Goal: Information Seeking & Learning: Learn about a topic

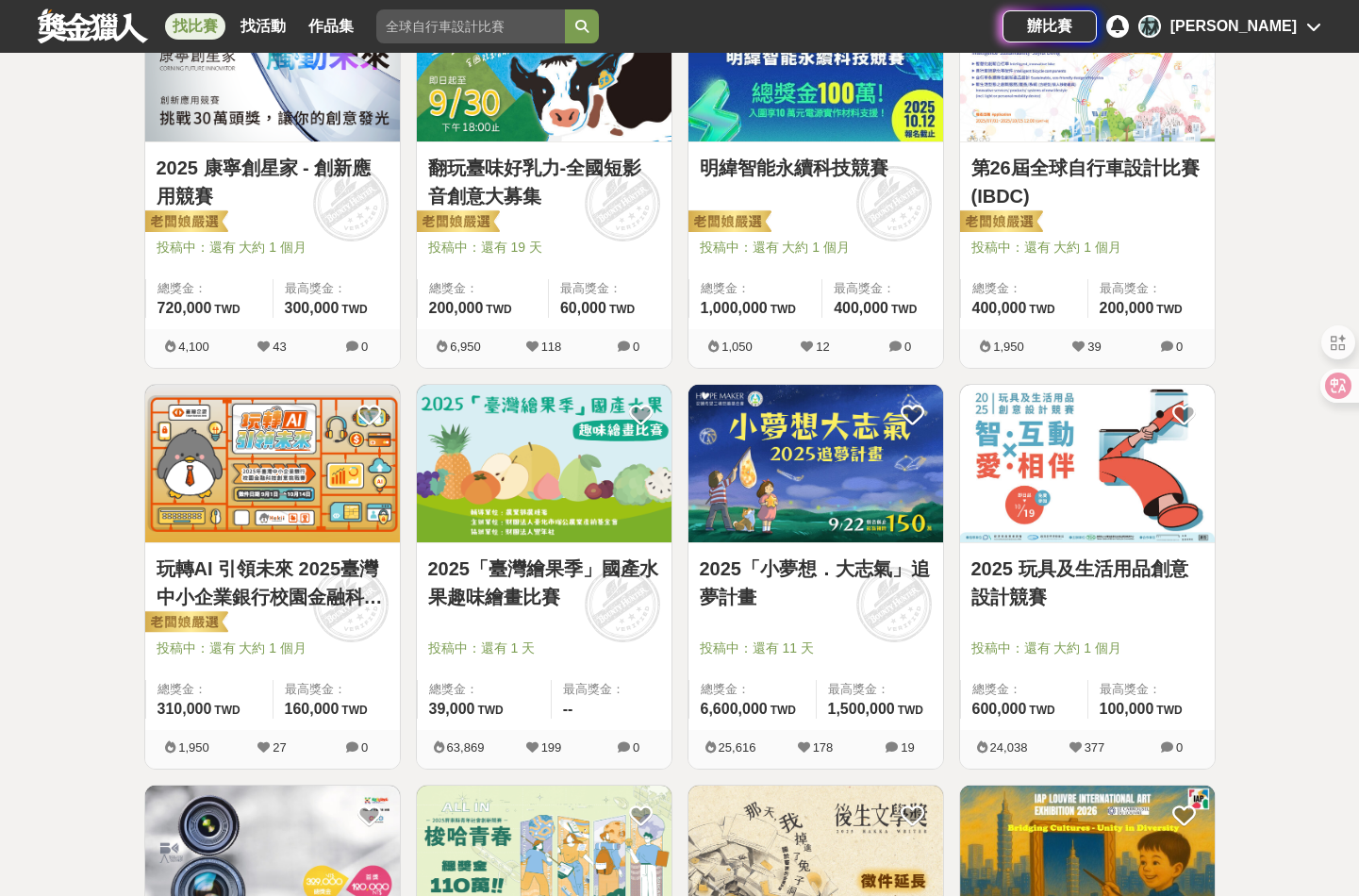
scroll to position [1132, 0]
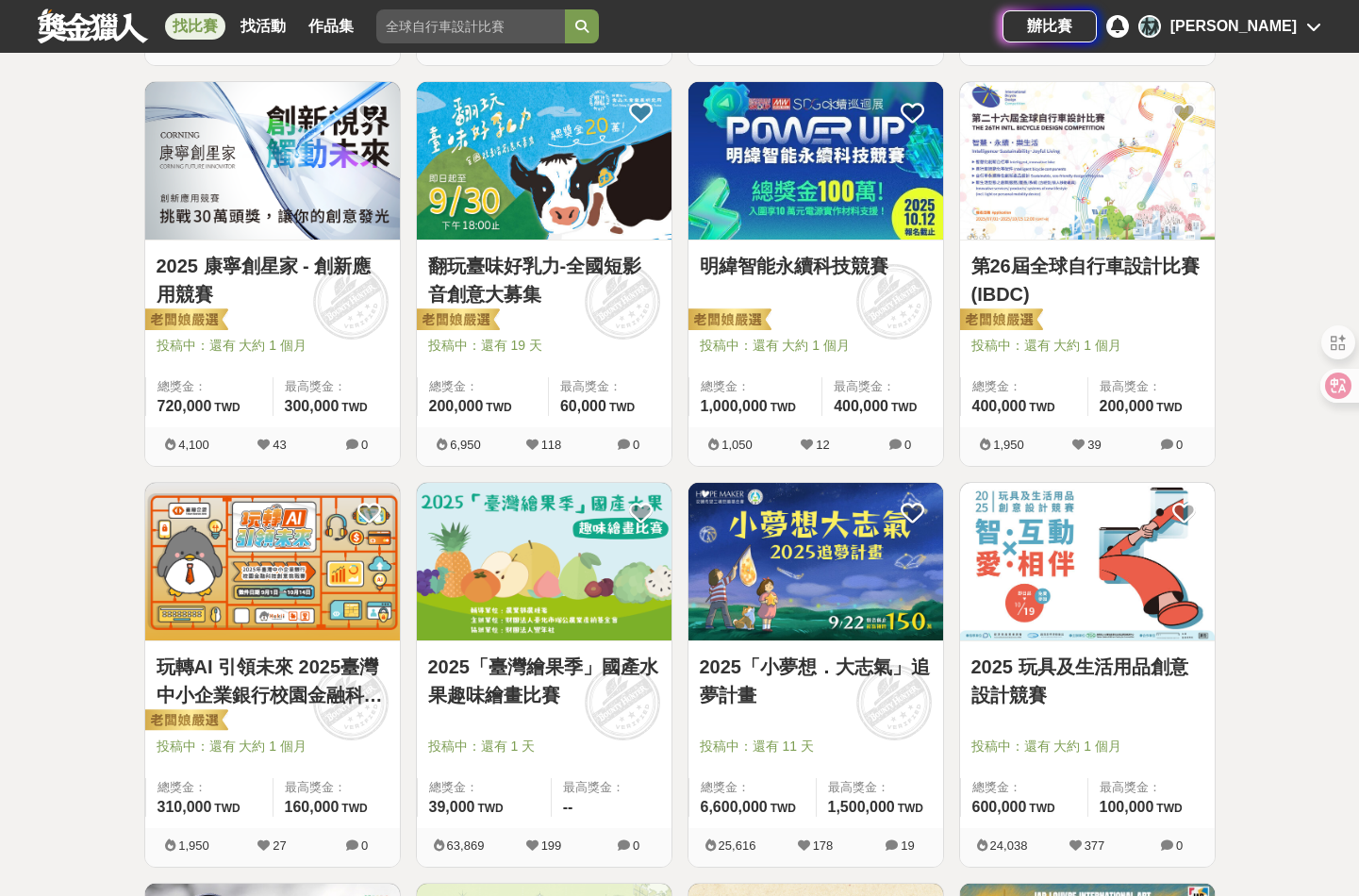
click at [551, 270] on link "翻玩臺味好乳力-全國短影音創意大募集" at bounding box center [543, 280] width 232 height 57
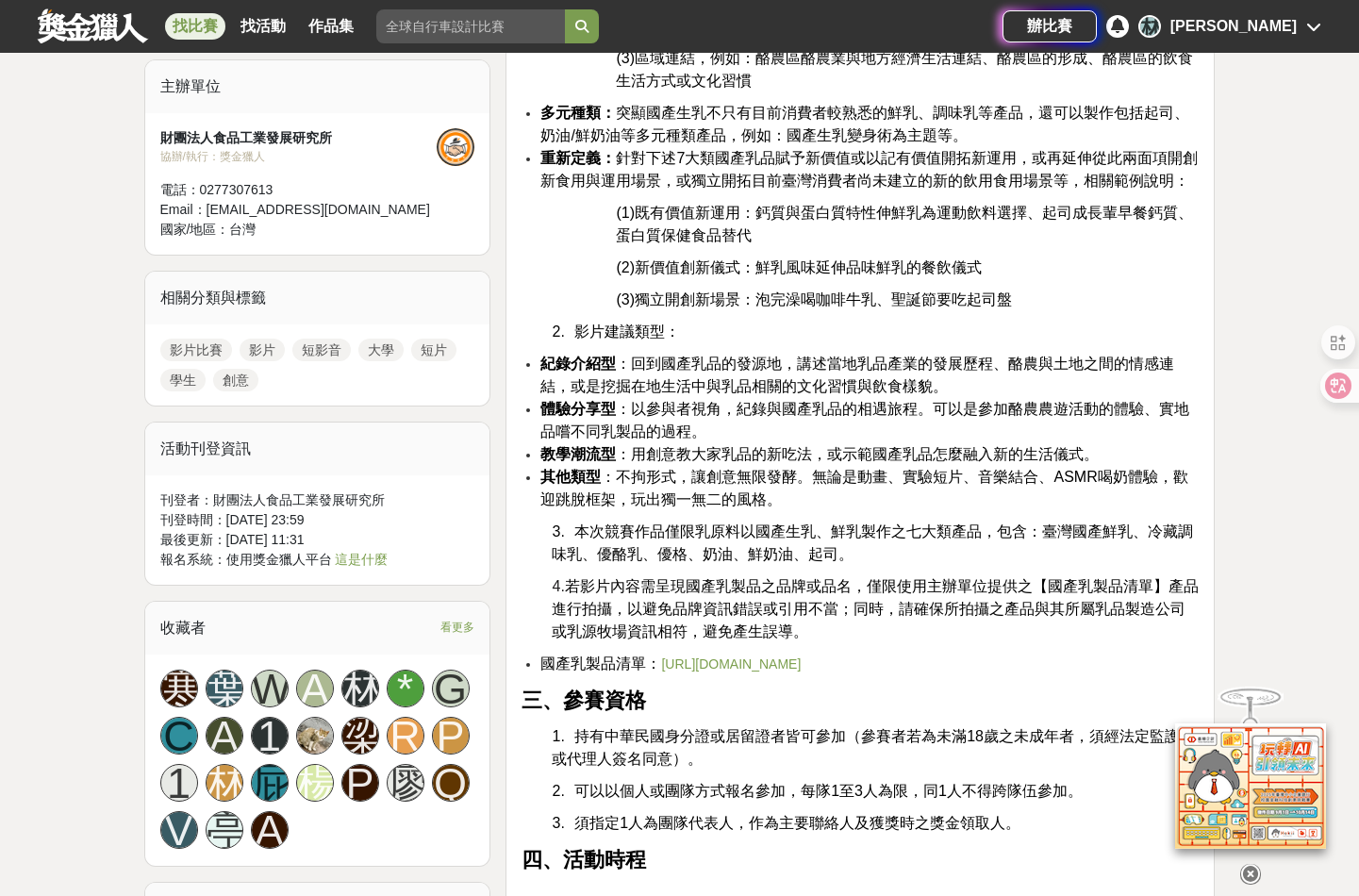
scroll to position [1603, 0]
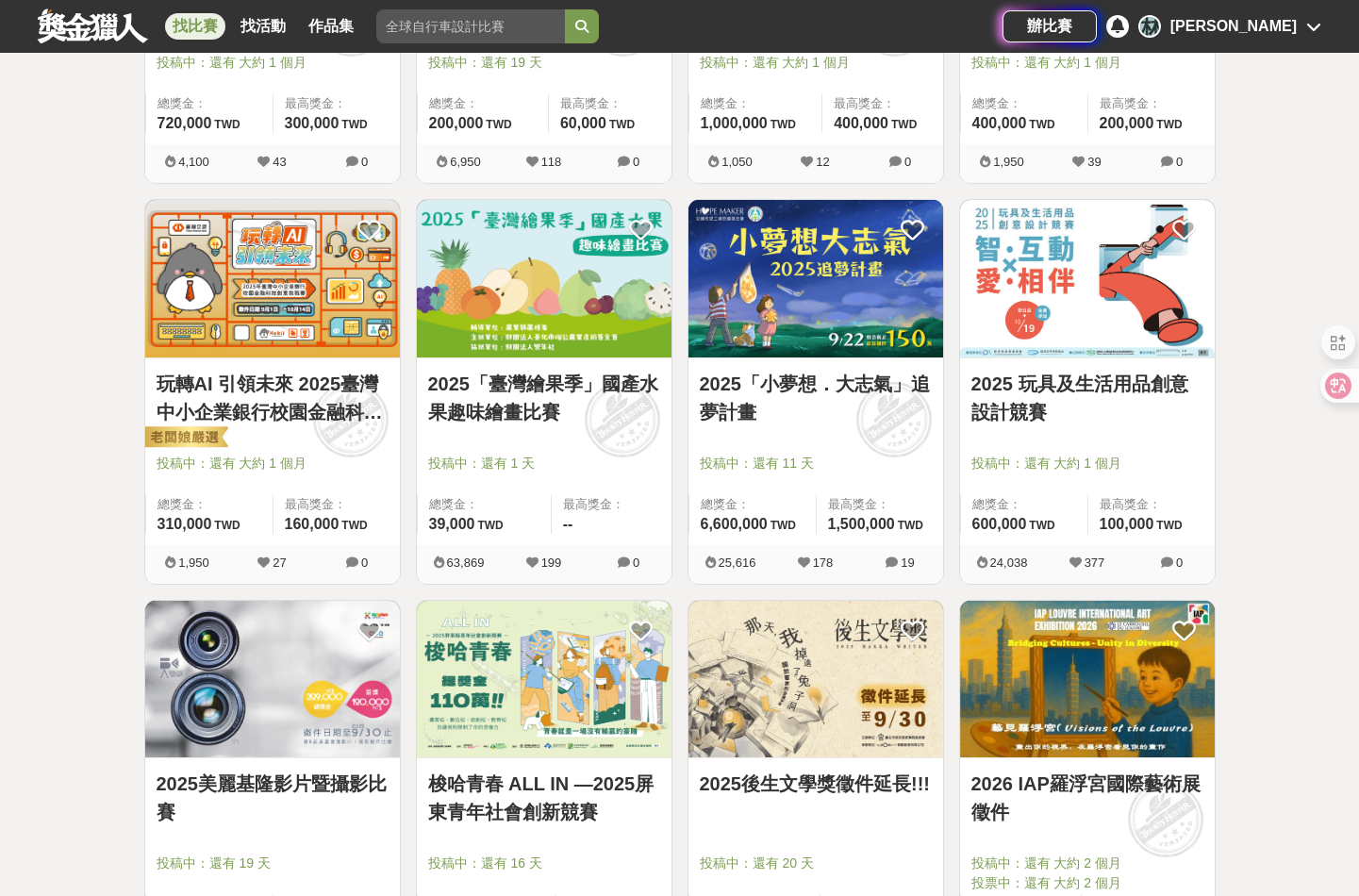
scroll to position [1603, 0]
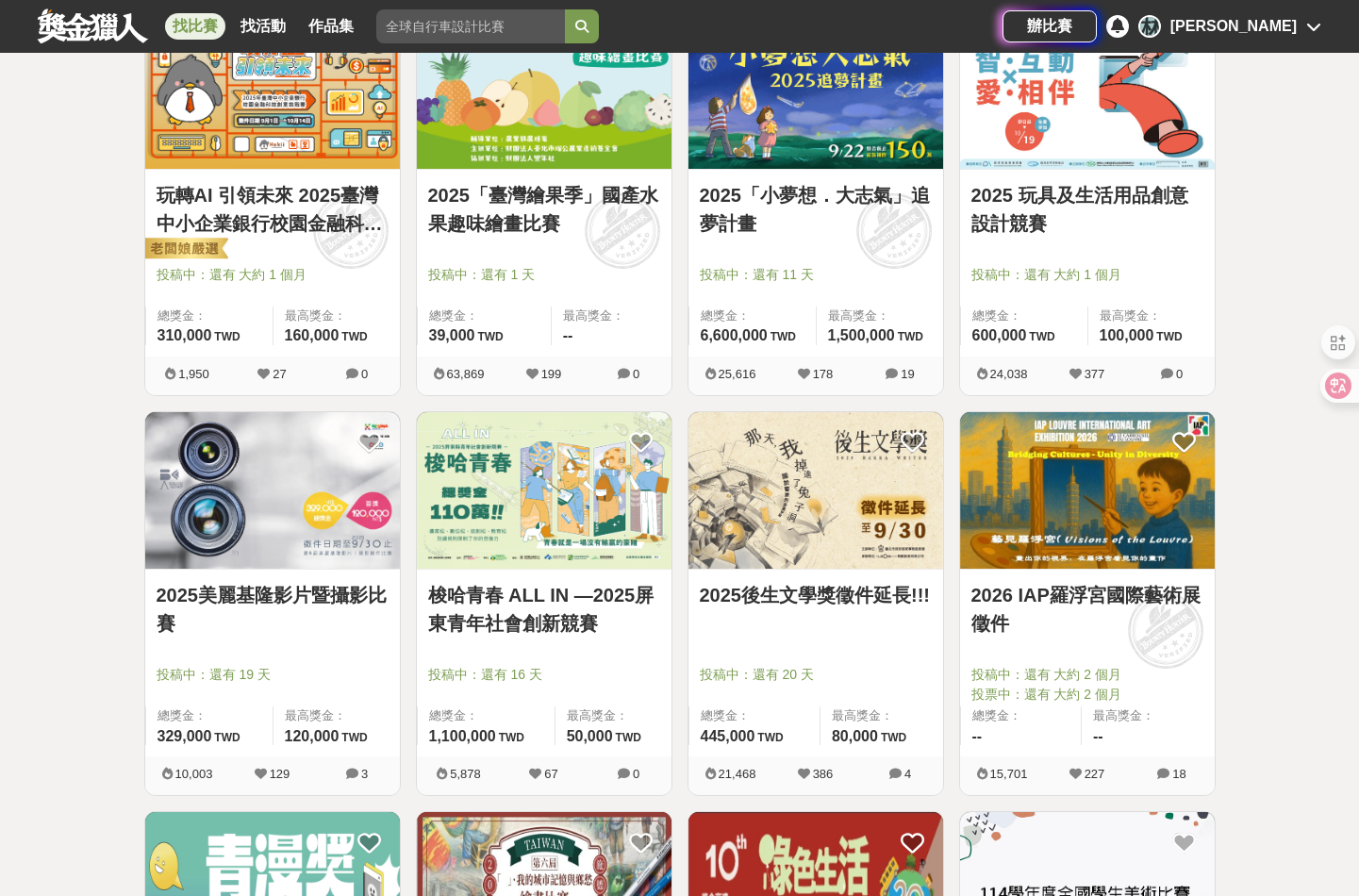
click at [273, 599] on link "2025美麗基隆影片暨攝影比賽" at bounding box center [272, 609] width 232 height 57
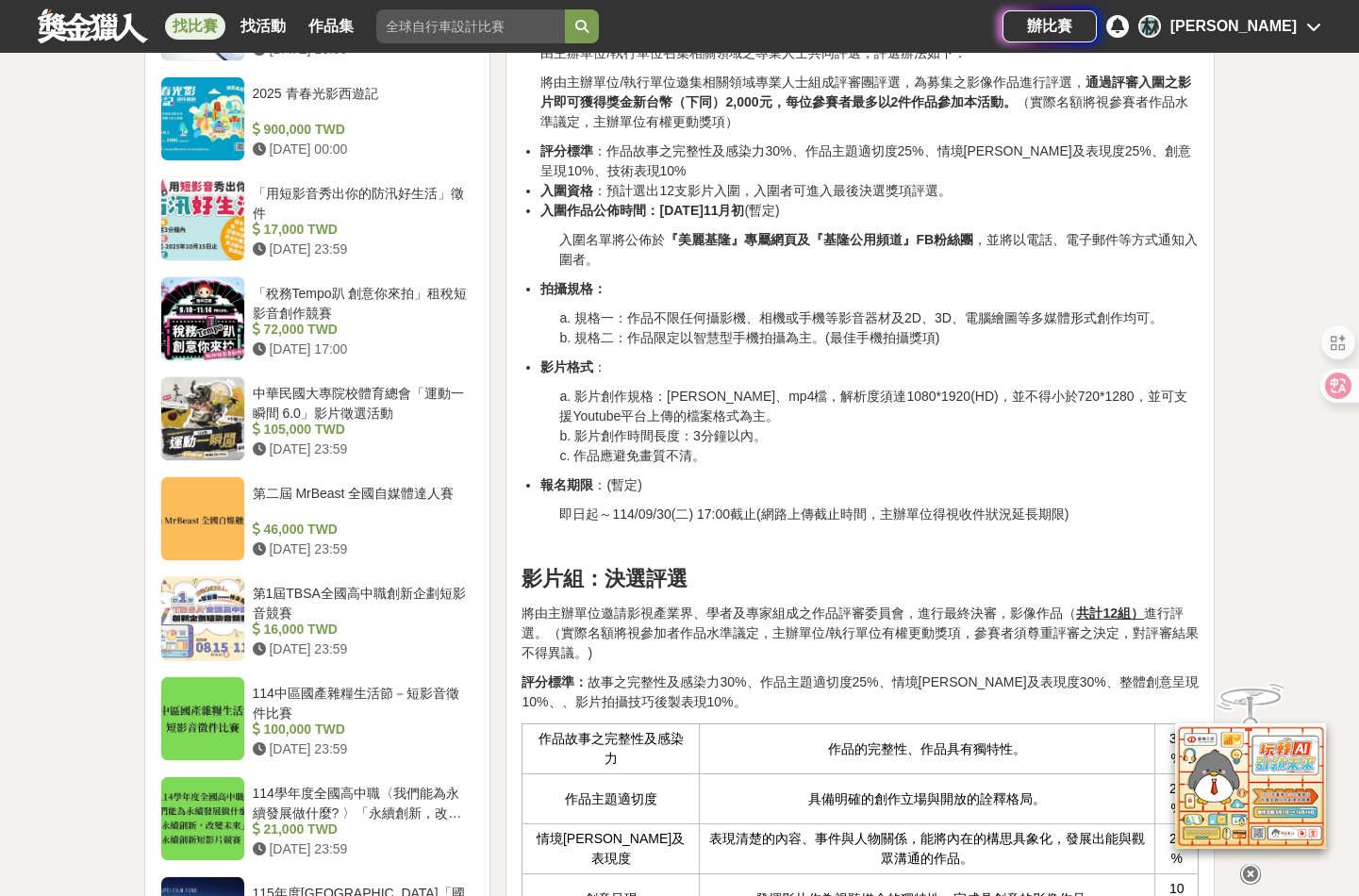
scroll to position [1508, 0]
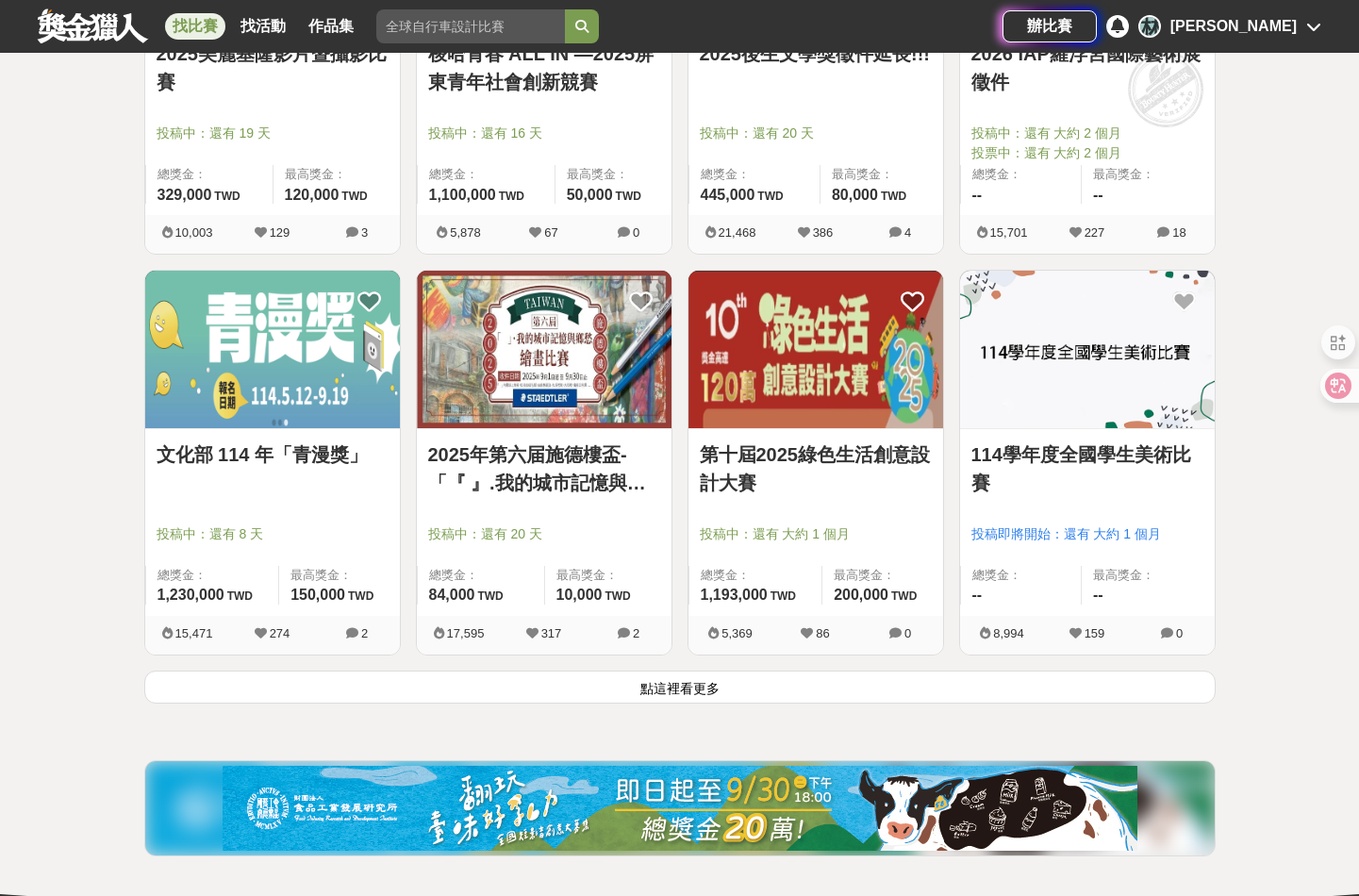
scroll to position [2169, 0]
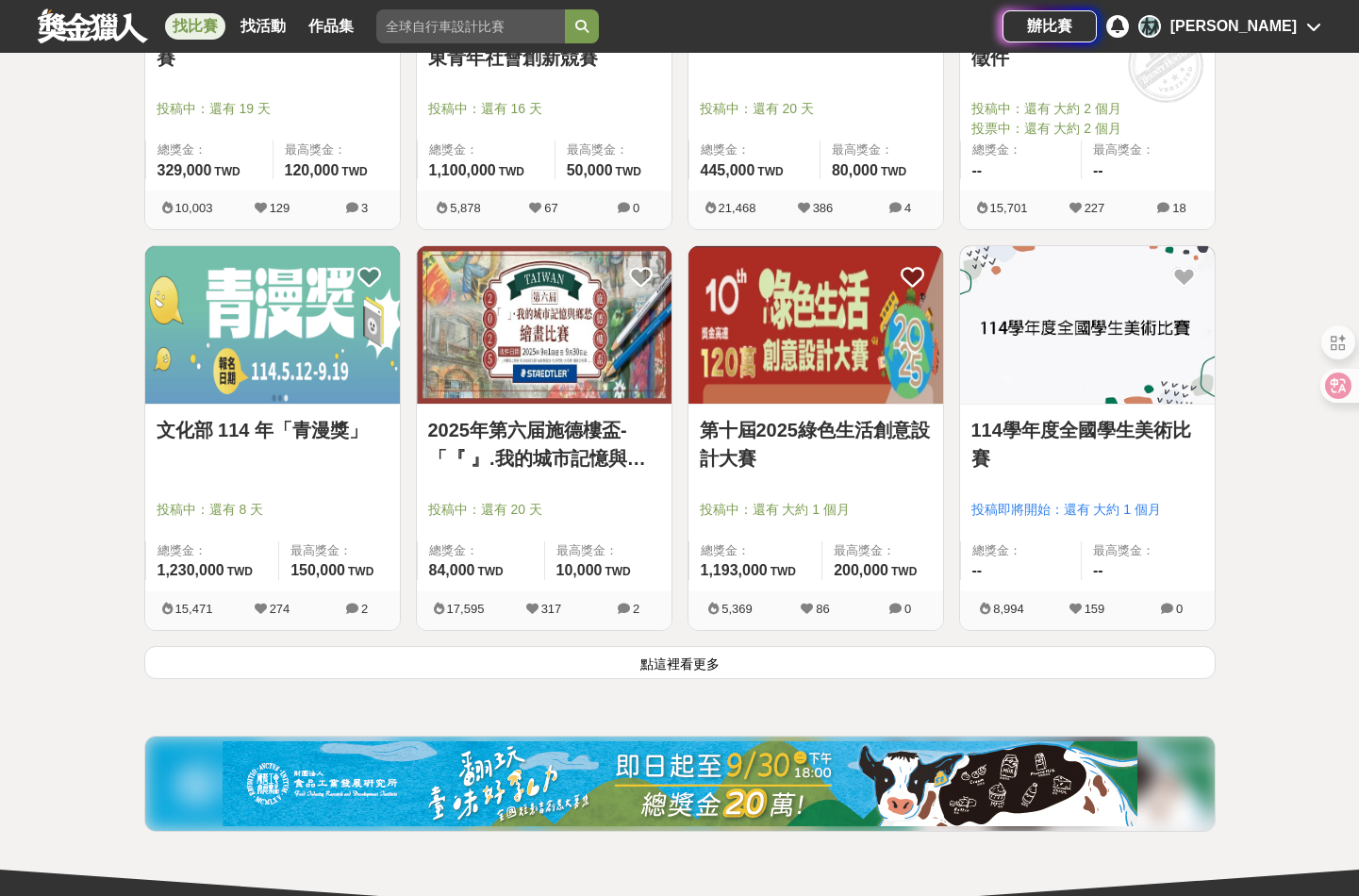
click at [676, 664] on button "點這裡看更多" at bounding box center [680, 662] width 1071 height 33
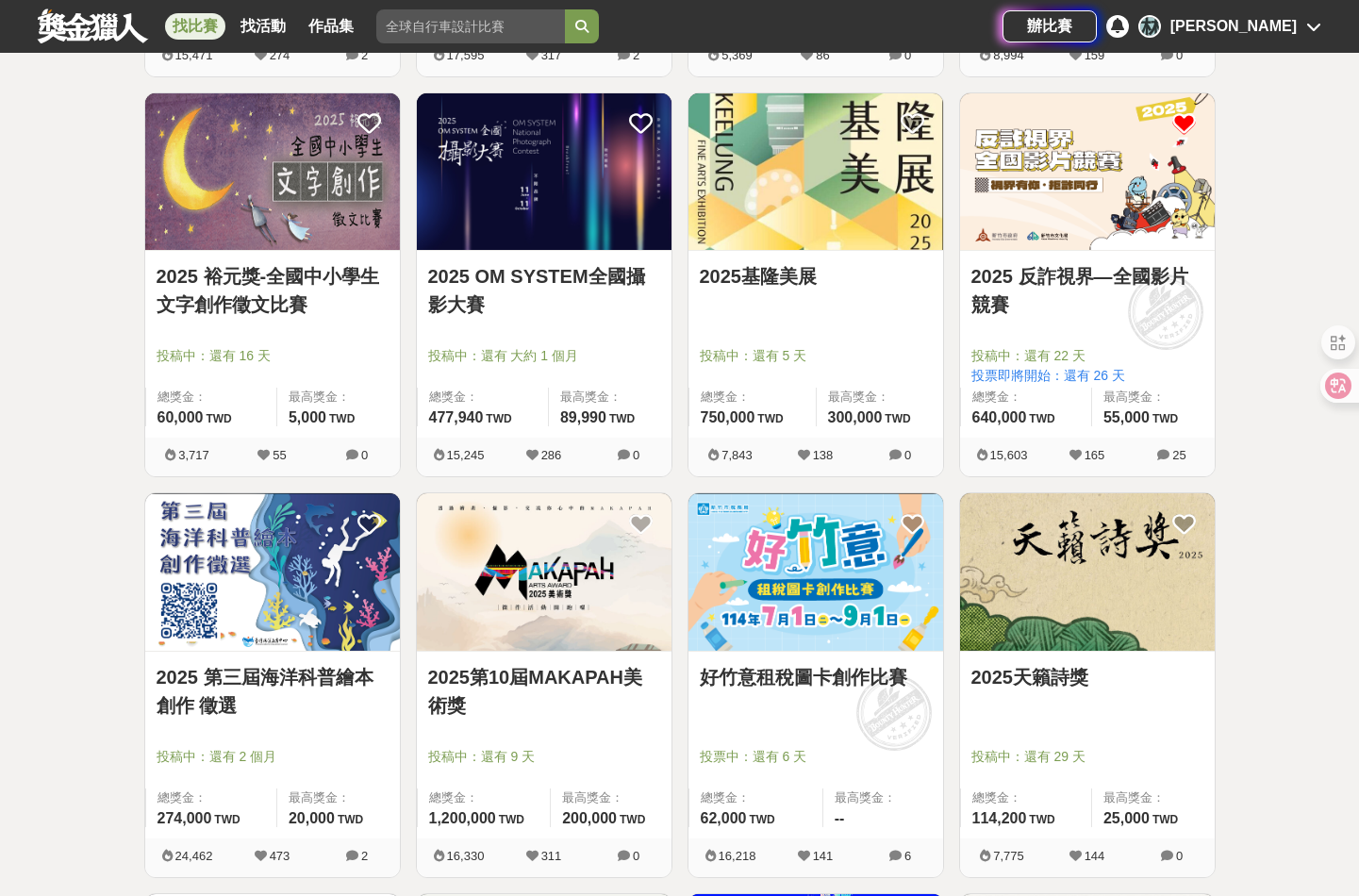
scroll to position [2734, 0]
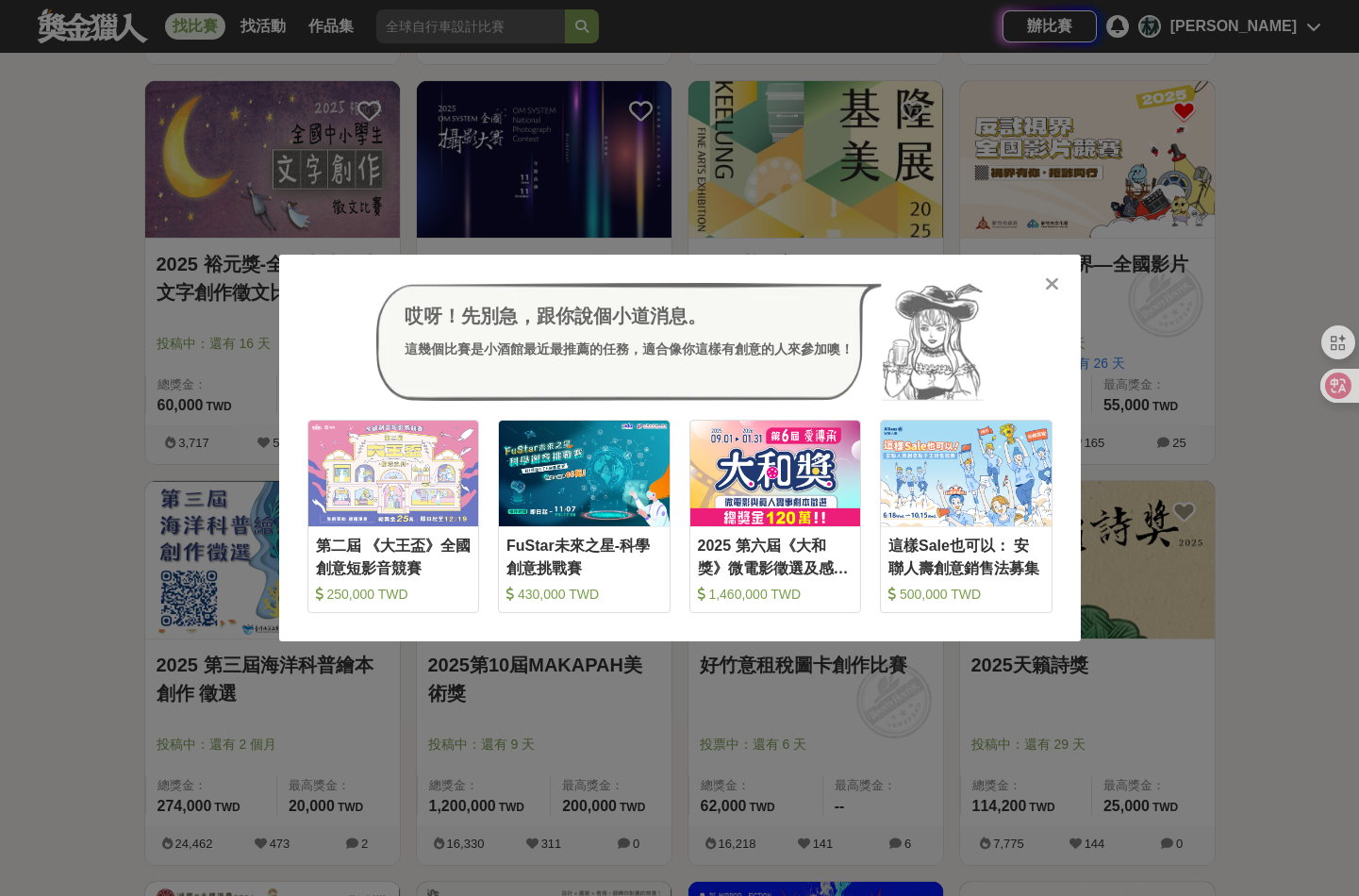
click at [1053, 281] on icon at bounding box center [1051, 284] width 14 height 19
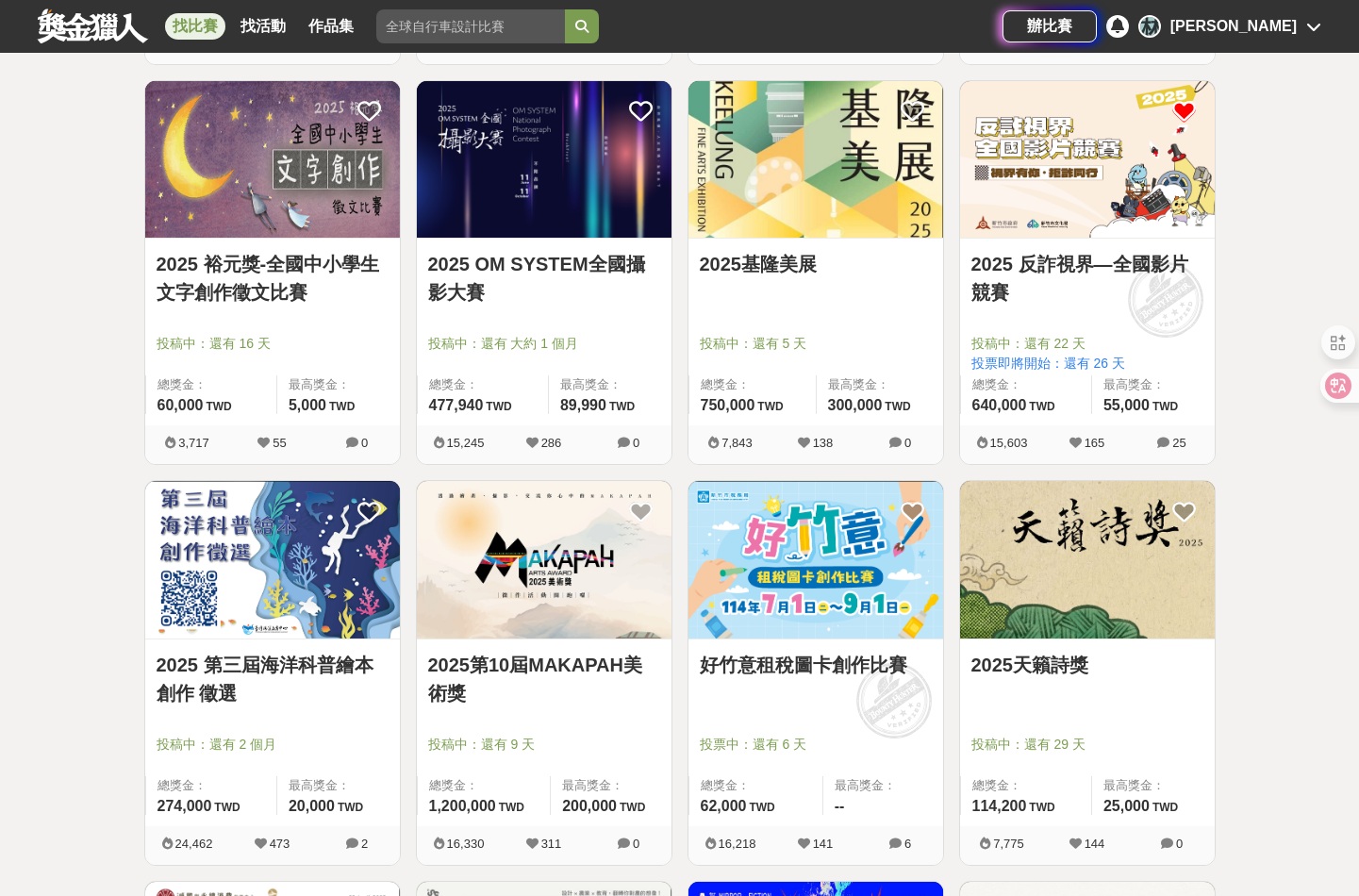
click at [1089, 197] on img at bounding box center [1086, 160] width 255 height 157
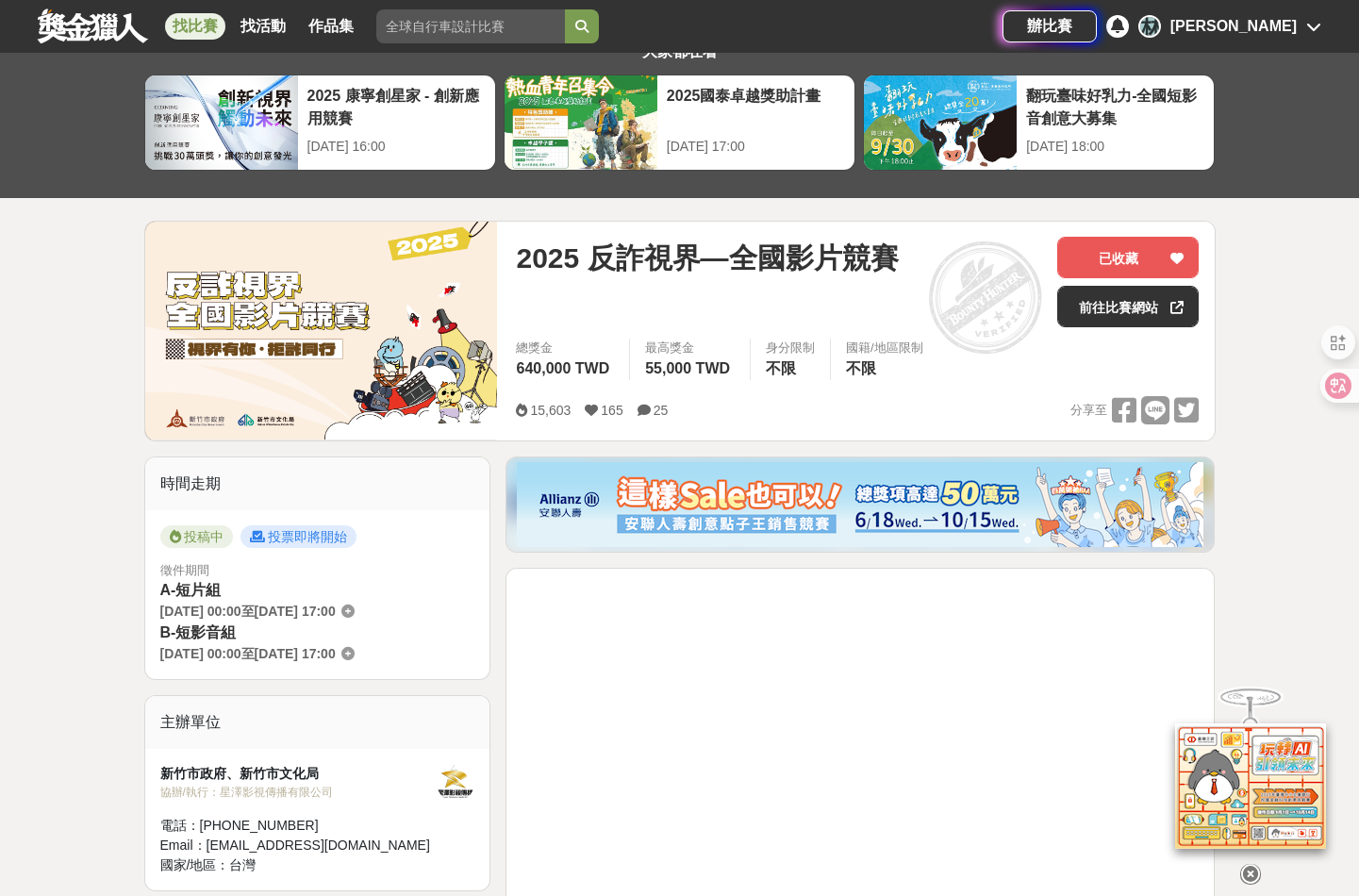
scroll to position [378, 0]
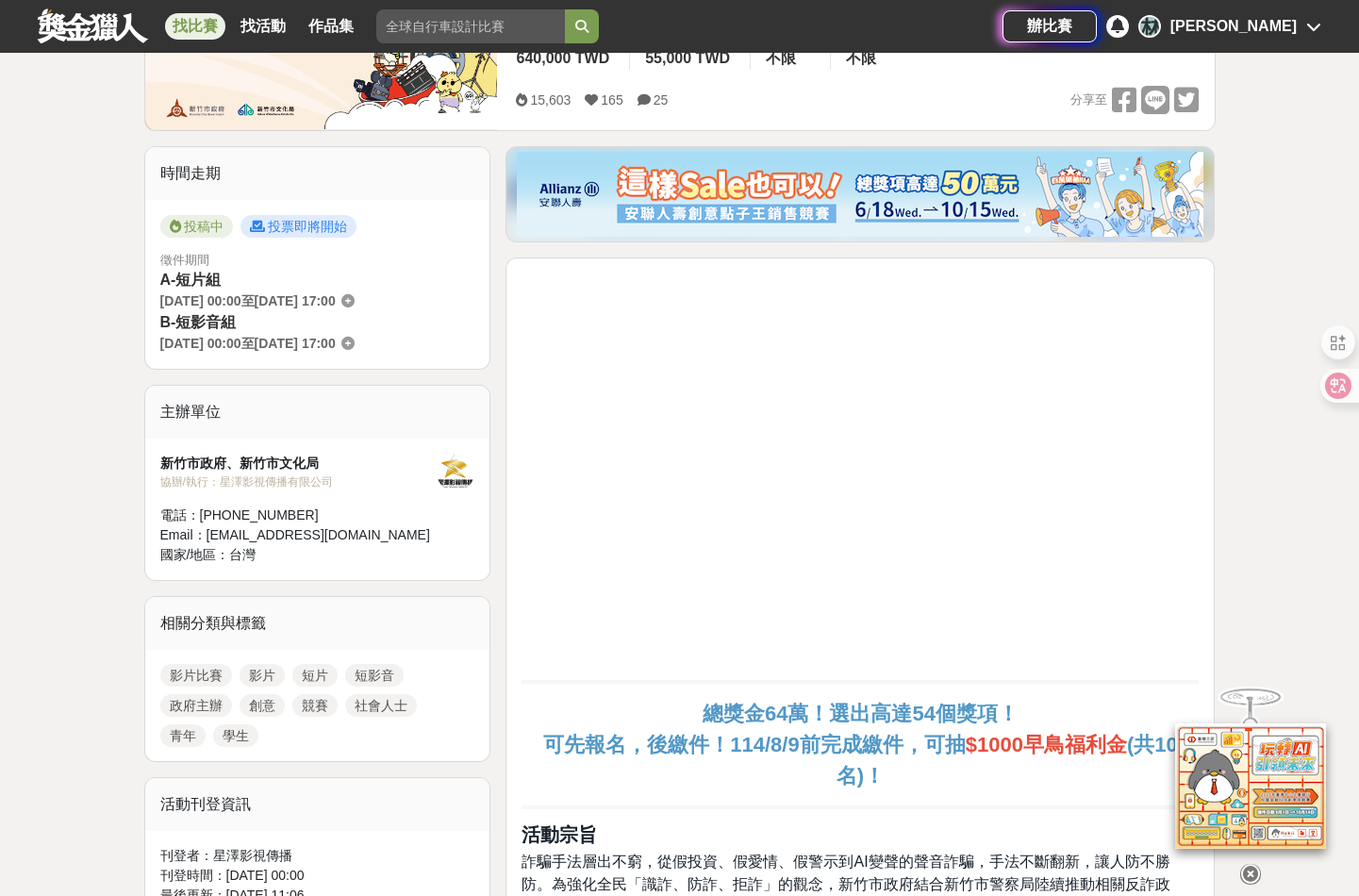
click at [1252, 864] on icon at bounding box center [1250, 874] width 21 height 21
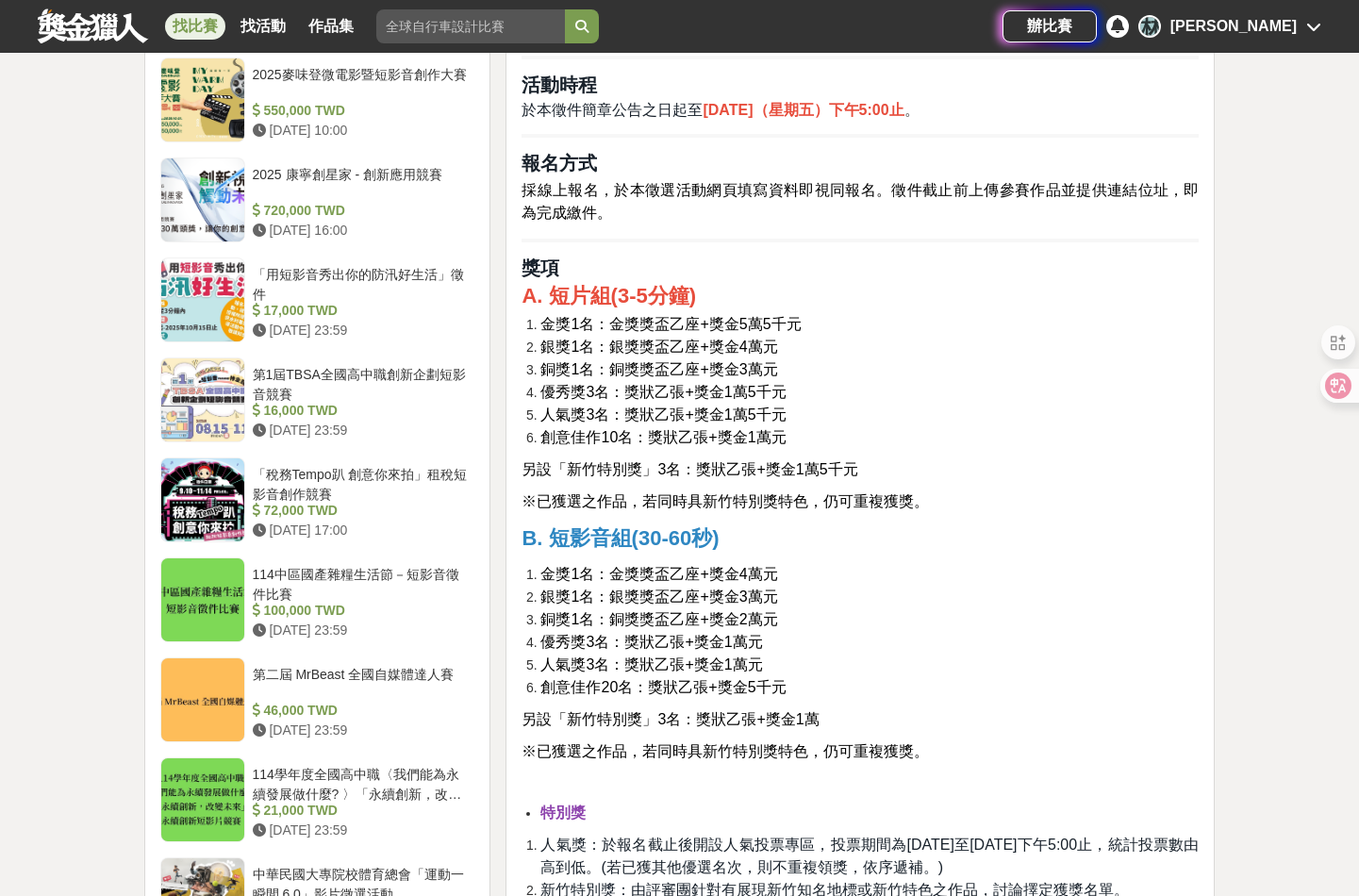
scroll to position [1886, 0]
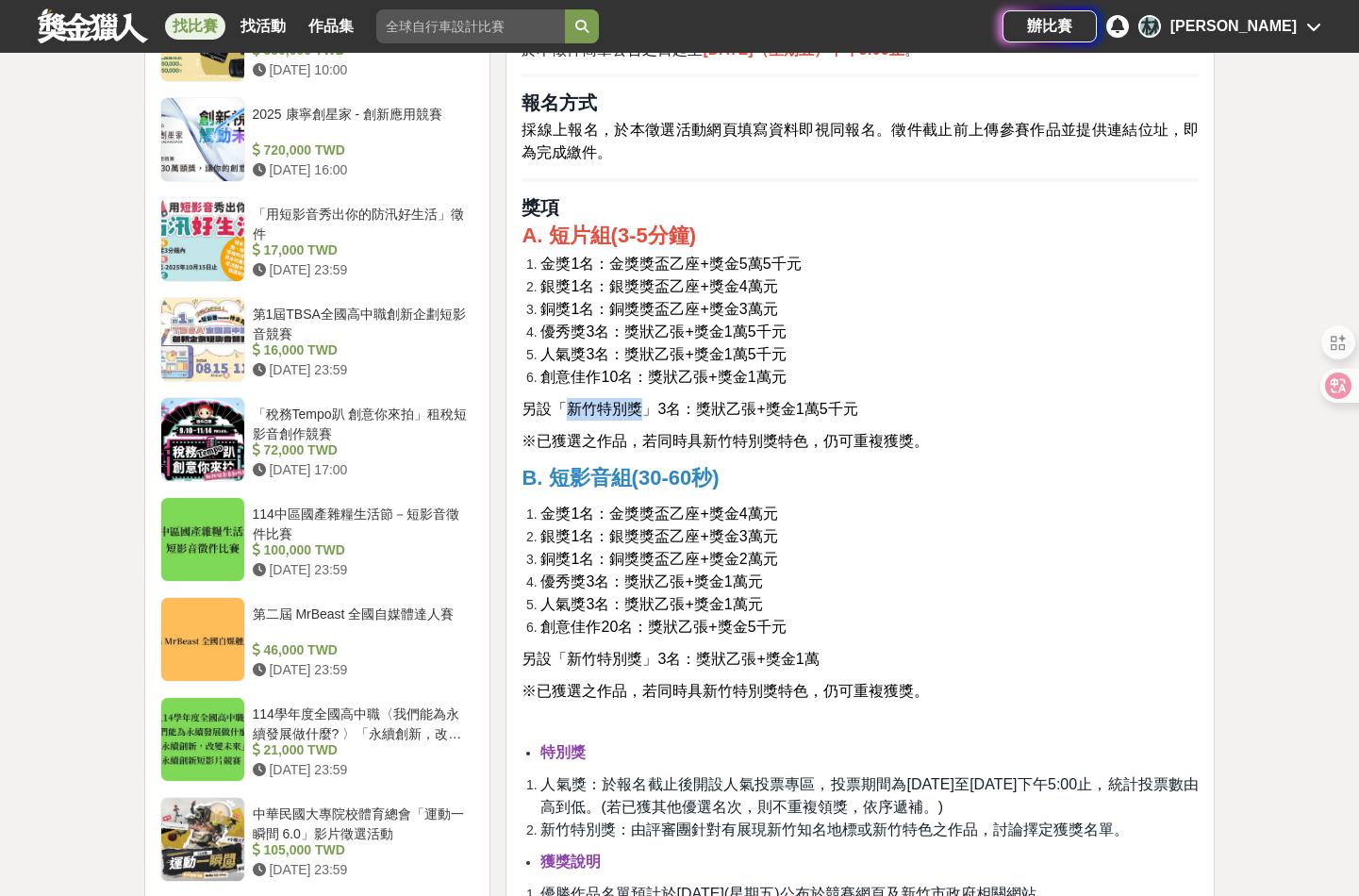
drag, startPoint x: 570, startPoint y: 404, endPoint x: 642, endPoint y: 404, distance: 72.0
click at [642, 404] on span "另設「新竹特別獎」3名：獎狀乙張+獎金1萬5千元" at bounding box center [689, 408] width 336 height 16
click at [900, 525] on li "銀獎1名：銀獎獎盃乙座+獎金3萬元" at bounding box center [870, 536] width 659 height 23
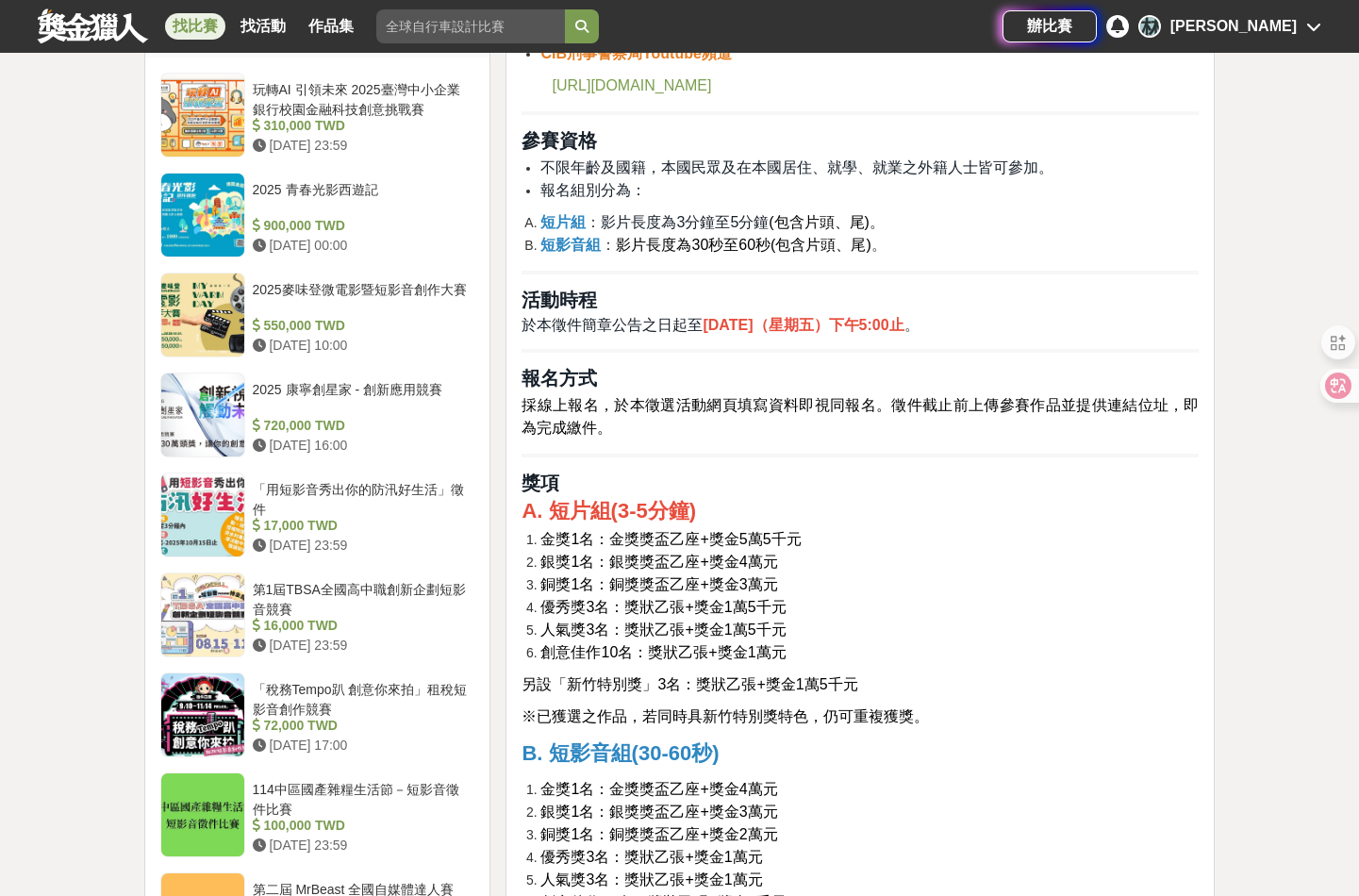
scroll to position [1603, 0]
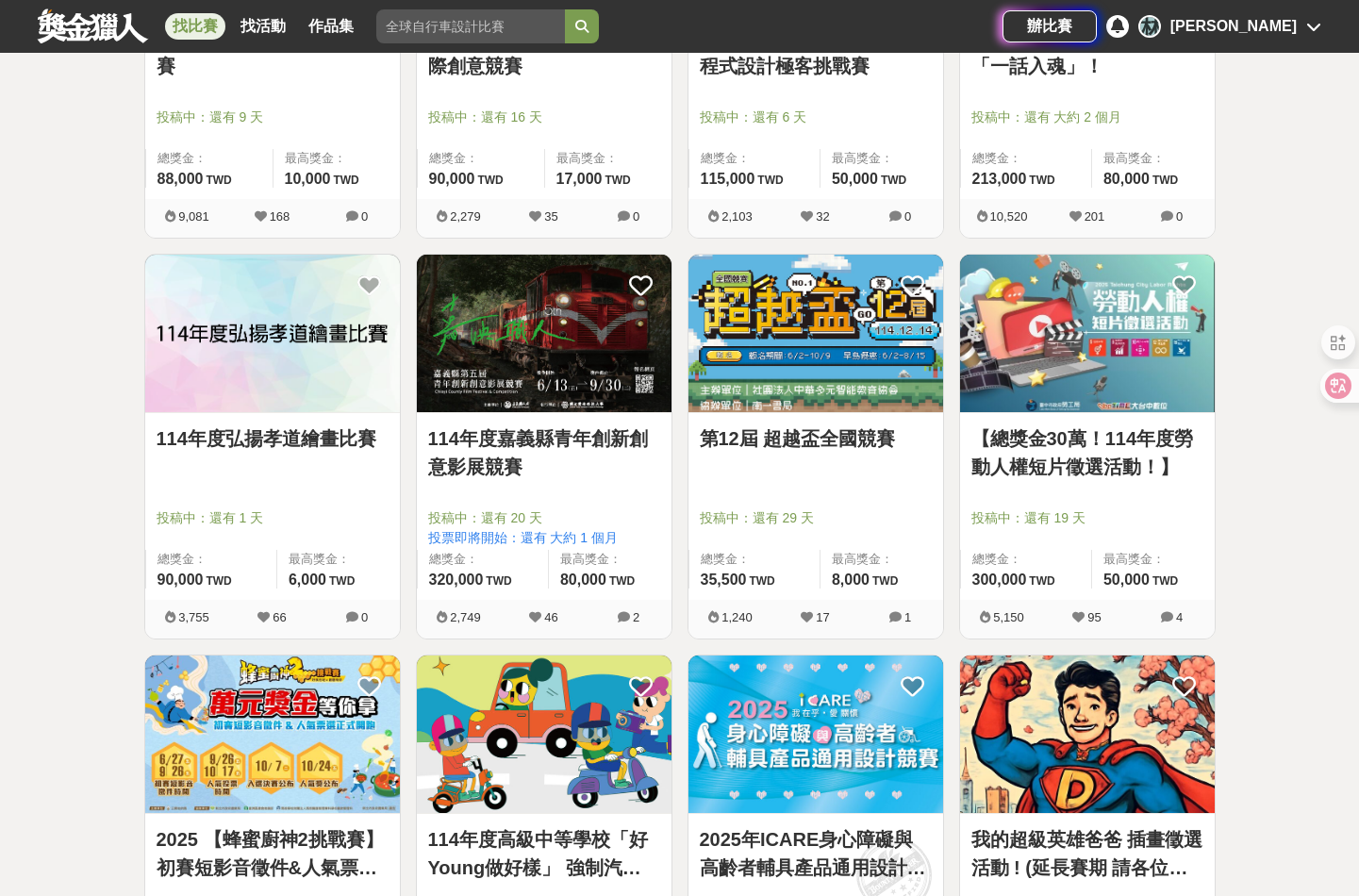
scroll to position [4243, 0]
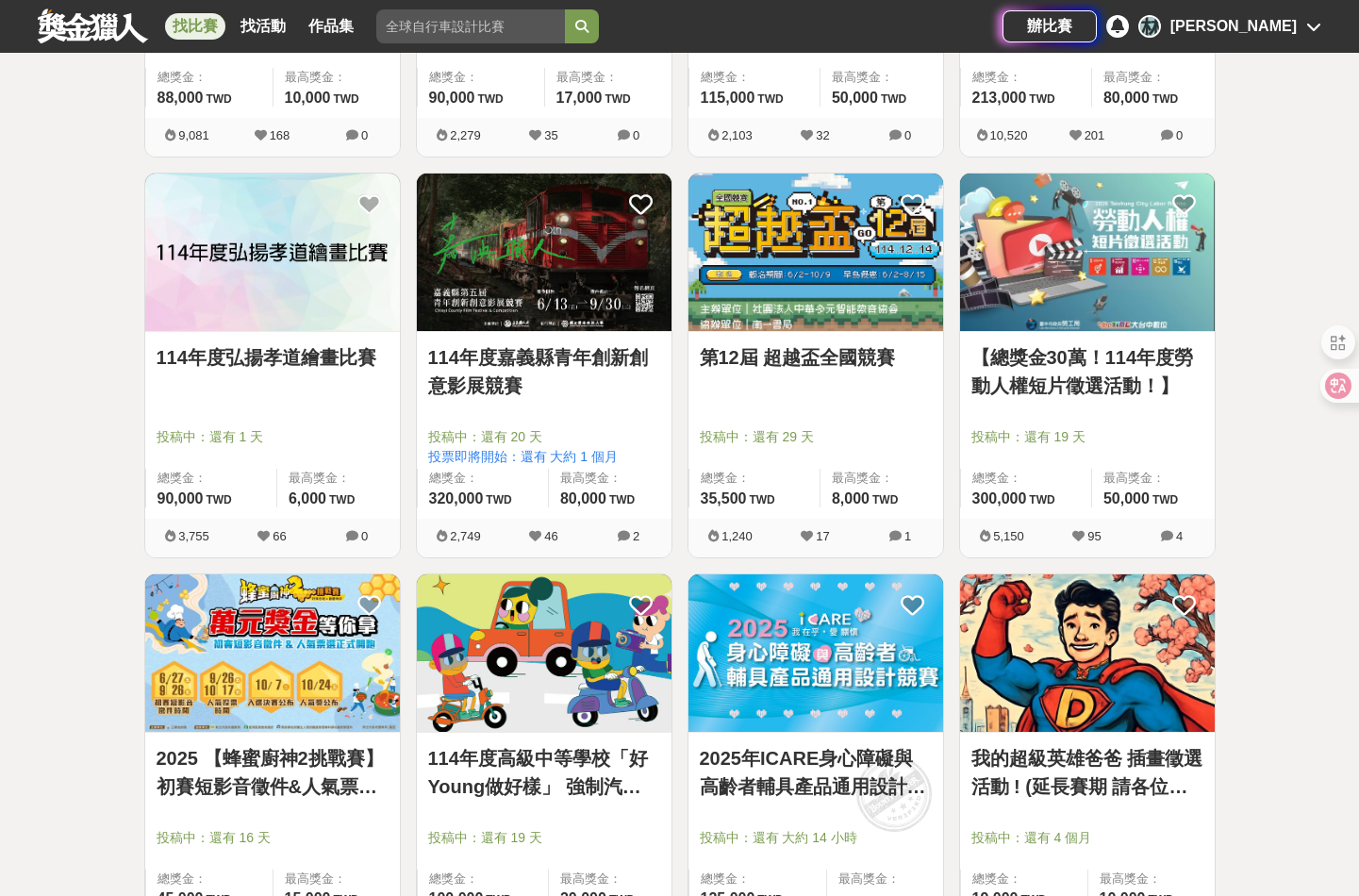
click at [1088, 379] on link "【總獎金30萬！114年度勞動人權短片徵選活動！】" at bounding box center [1086, 372] width 232 height 57
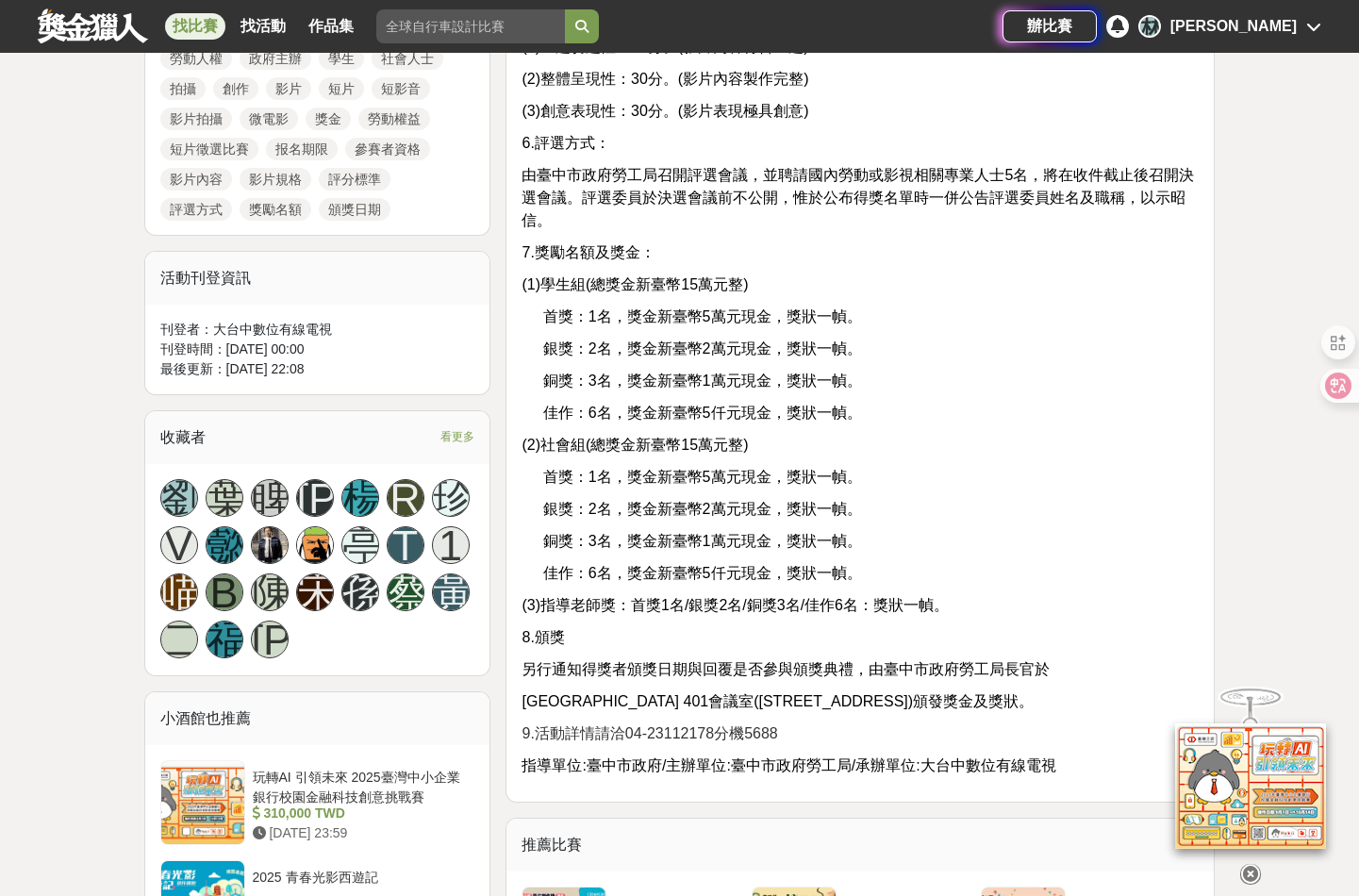
scroll to position [1037, 0]
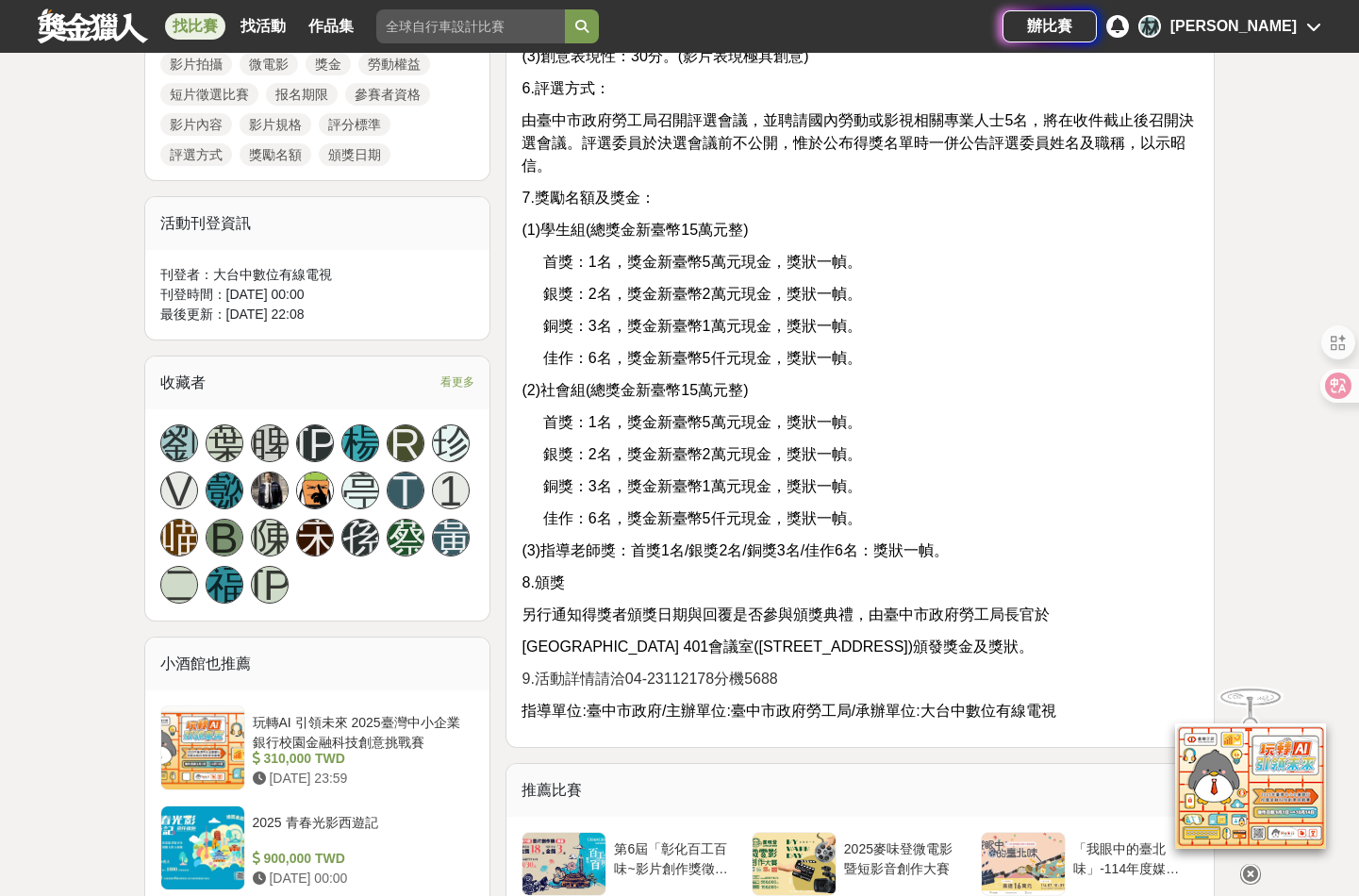
click at [1254, 864] on icon at bounding box center [1250, 874] width 21 height 21
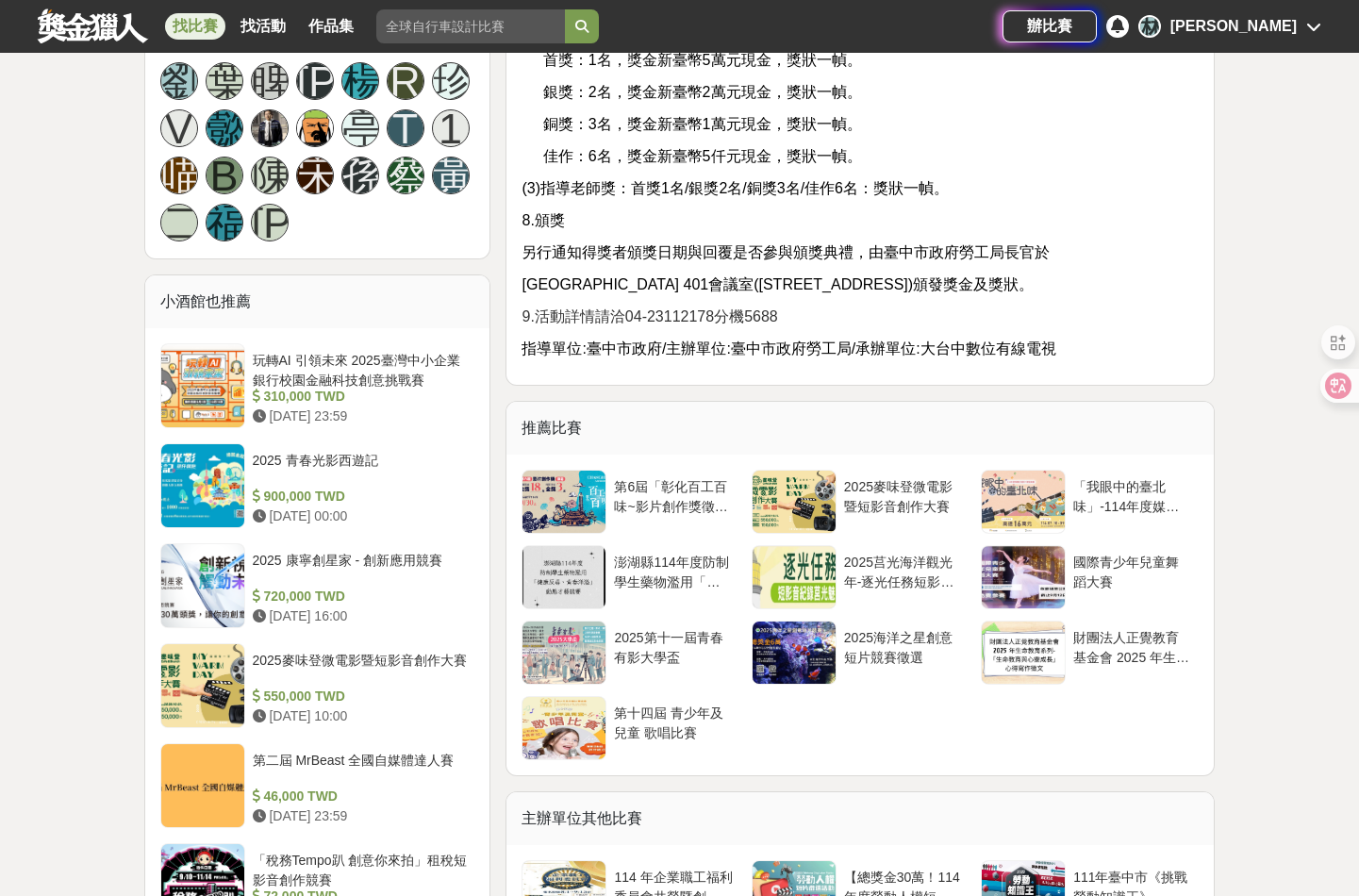
scroll to position [1414, 0]
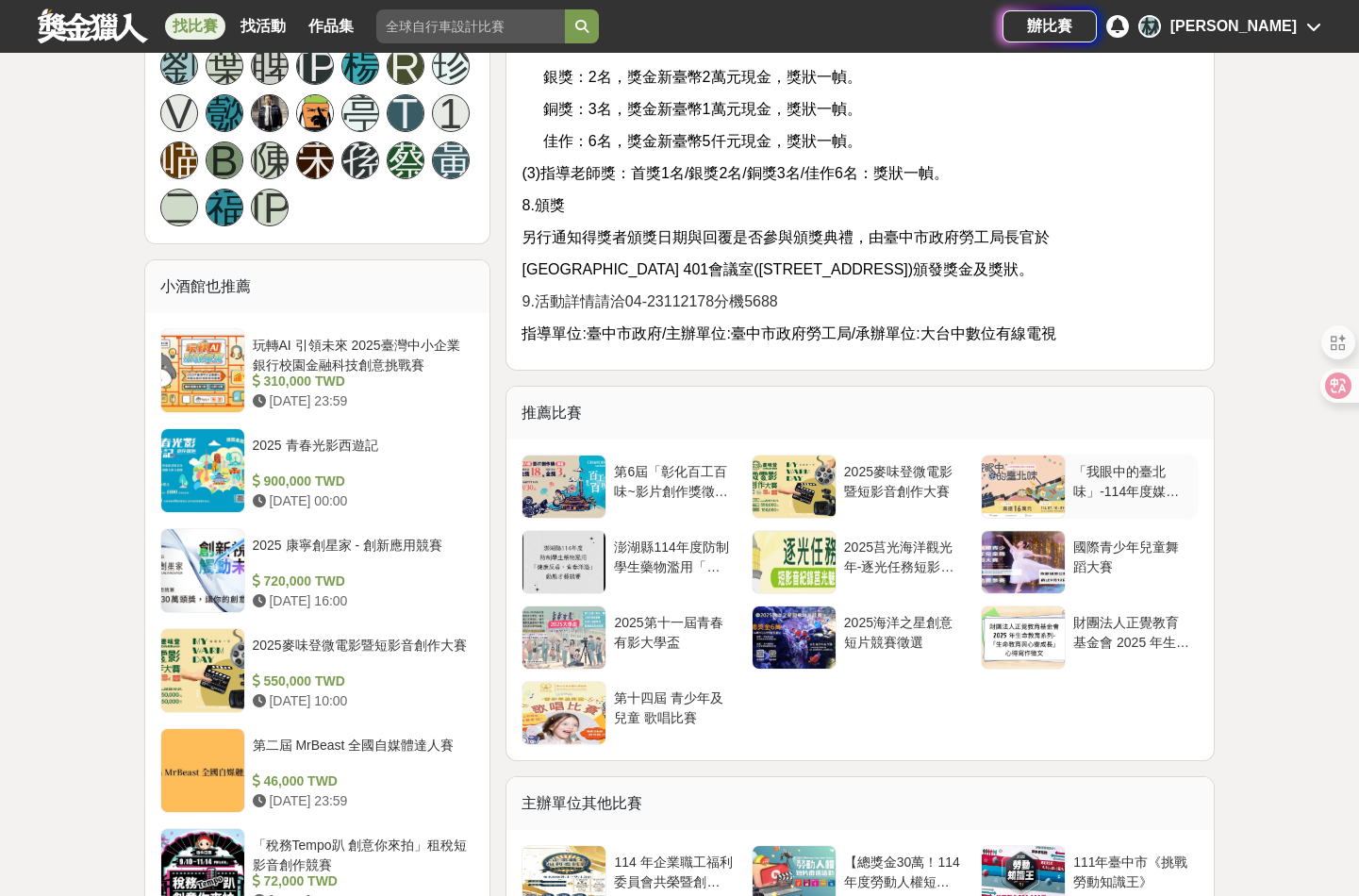
click at [1103, 472] on div "「我眼中的臺北味」-114年度媒體近用影片競選" at bounding box center [1132, 480] width 118 height 36
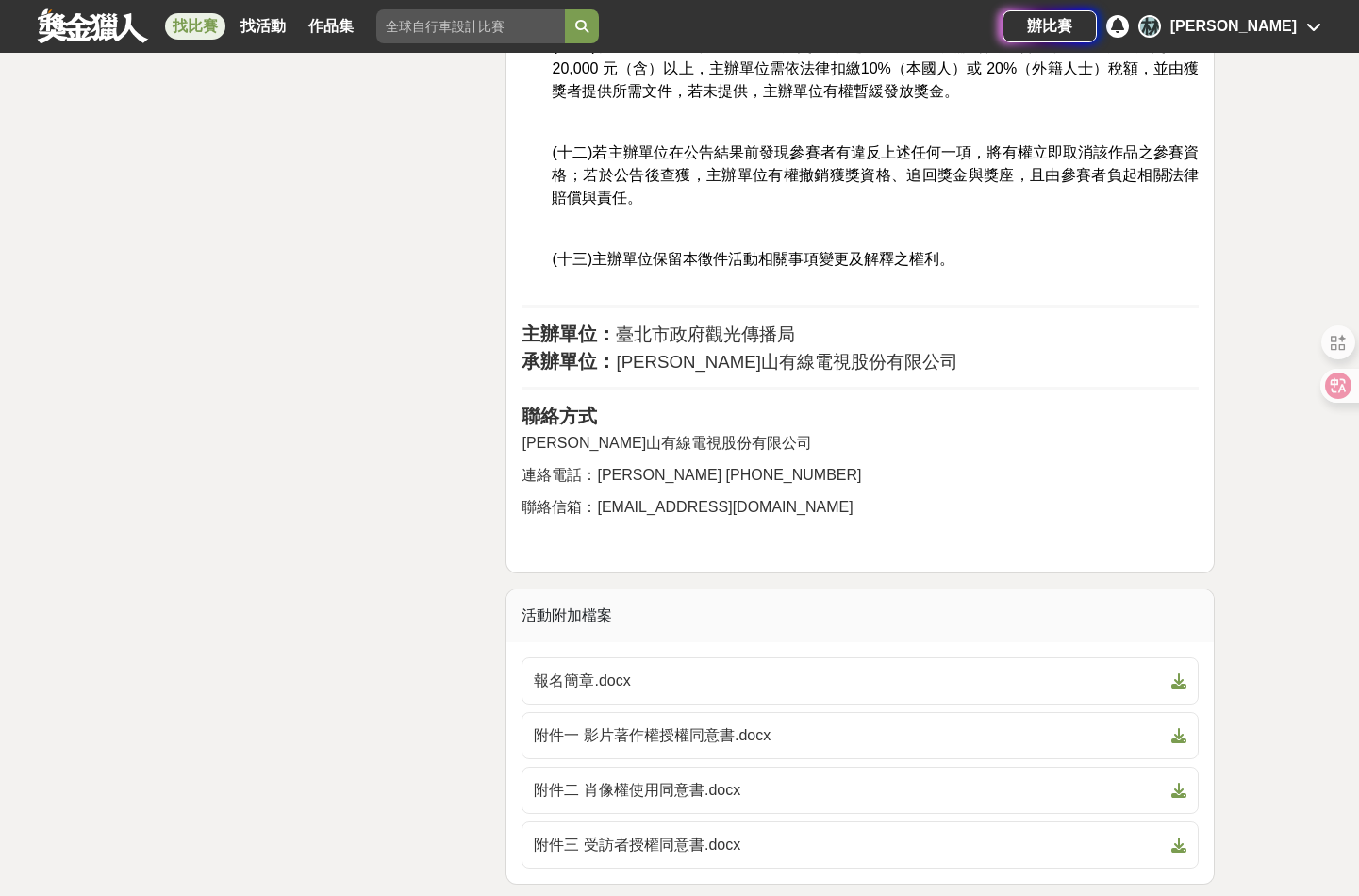
scroll to position [3677, 0]
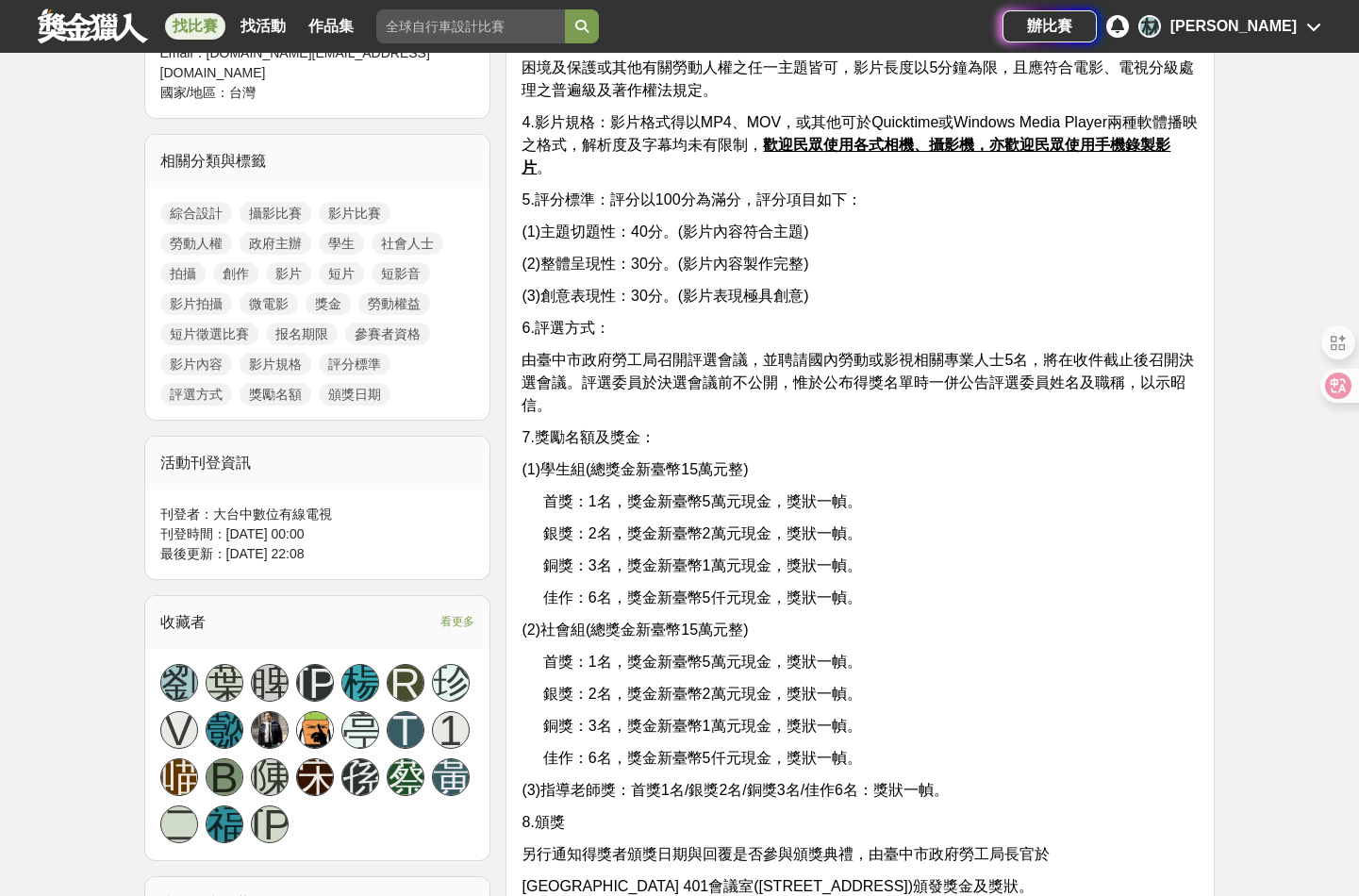
scroll to position [849, 0]
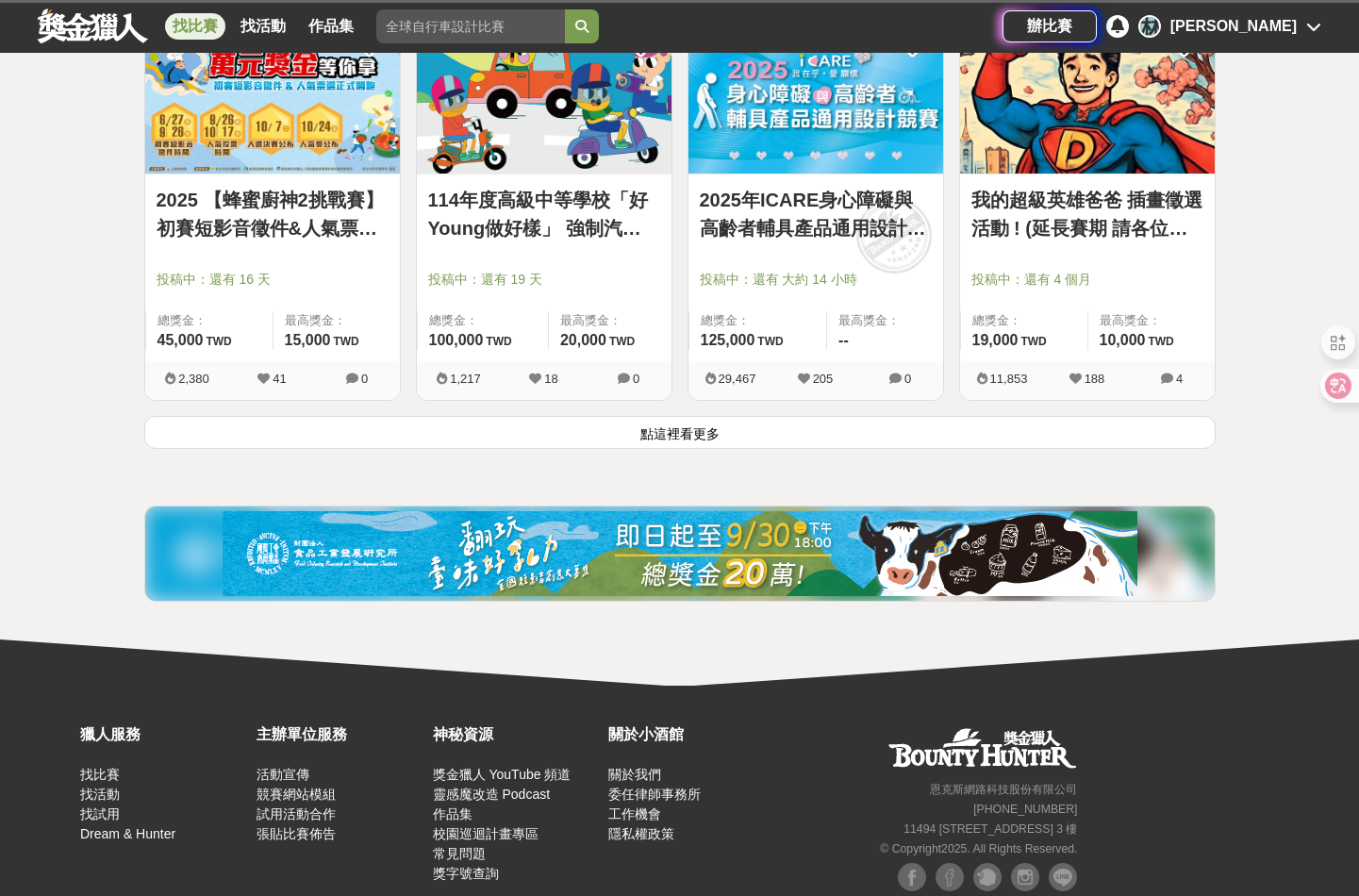
scroll to position [4808, 0]
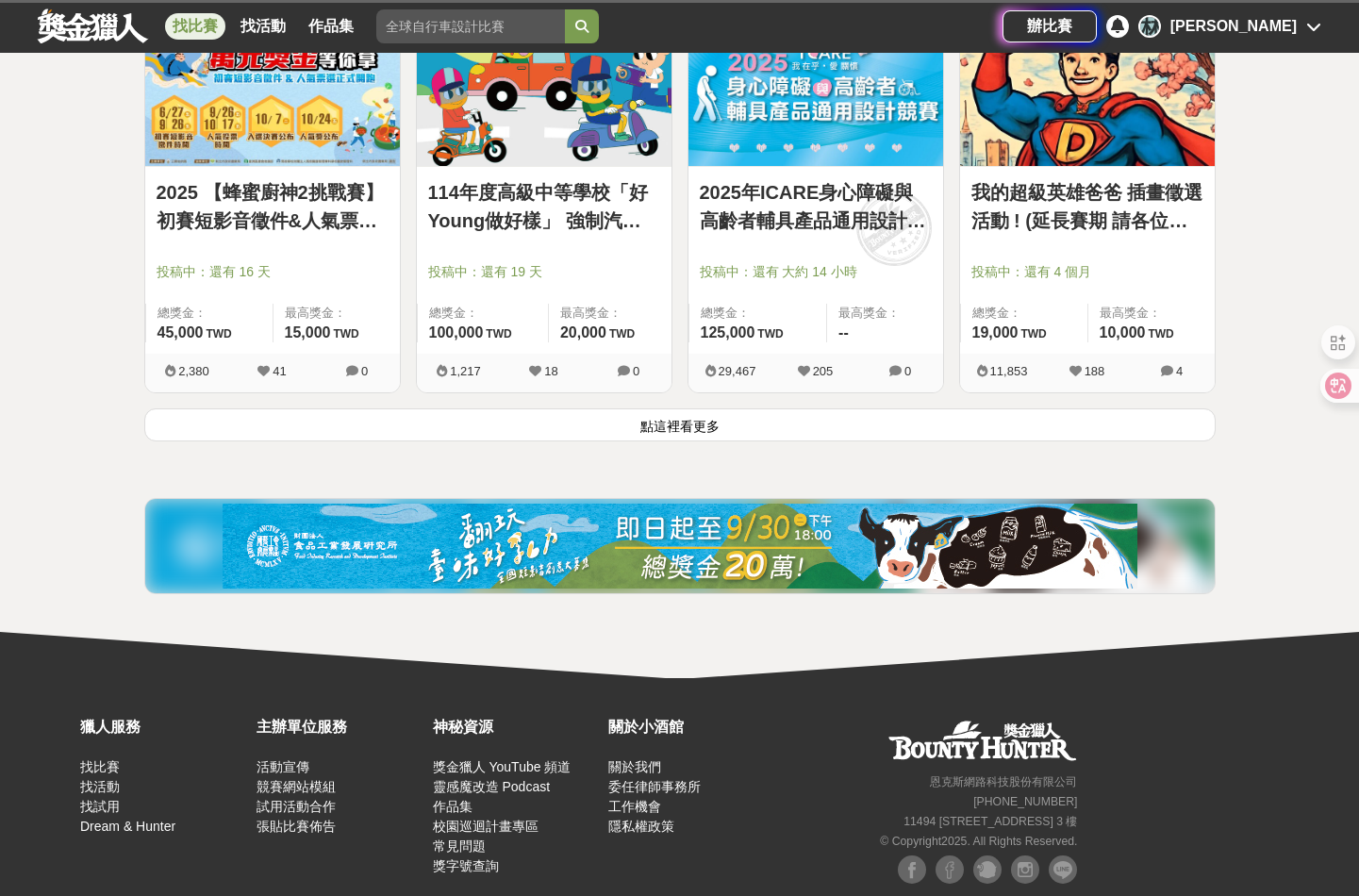
click at [774, 423] on button "點這裡看更多" at bounding box center [680, 424] width 1071 height 33
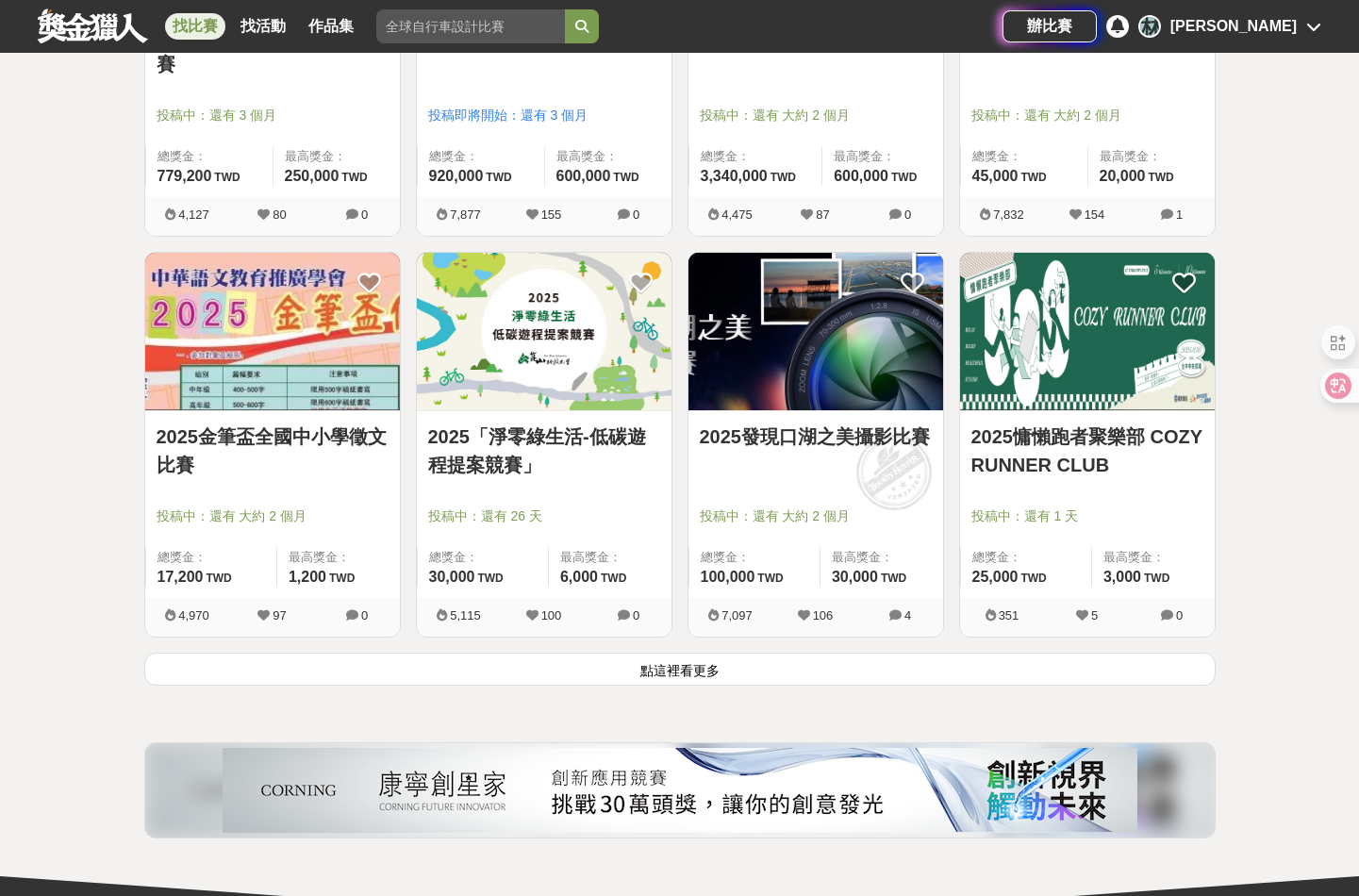
scroll to position [6977, 0]
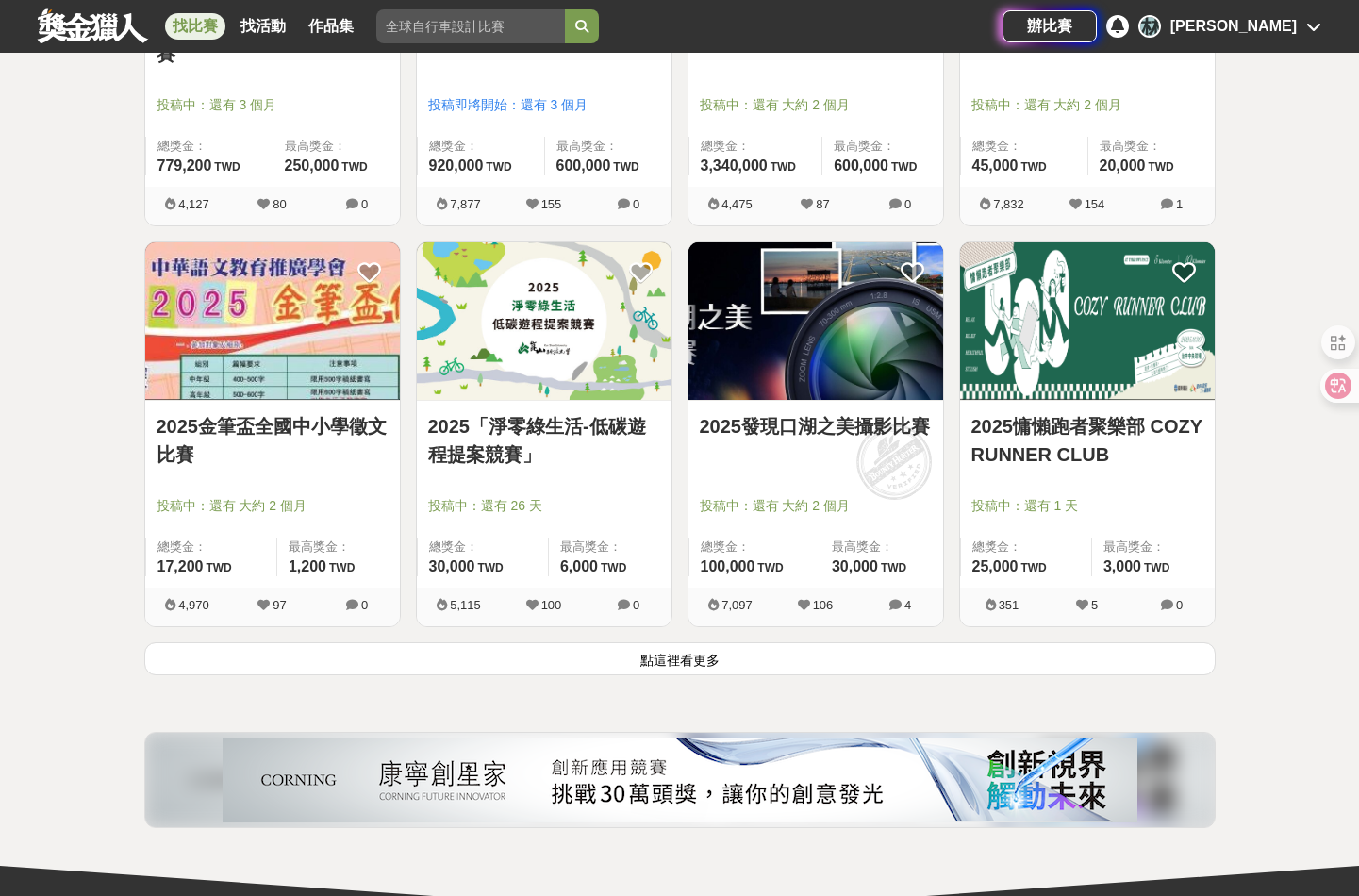
click at [741, 660] on button "點這裡看更多" at bounding box center [680, 659] width 1071 height 33
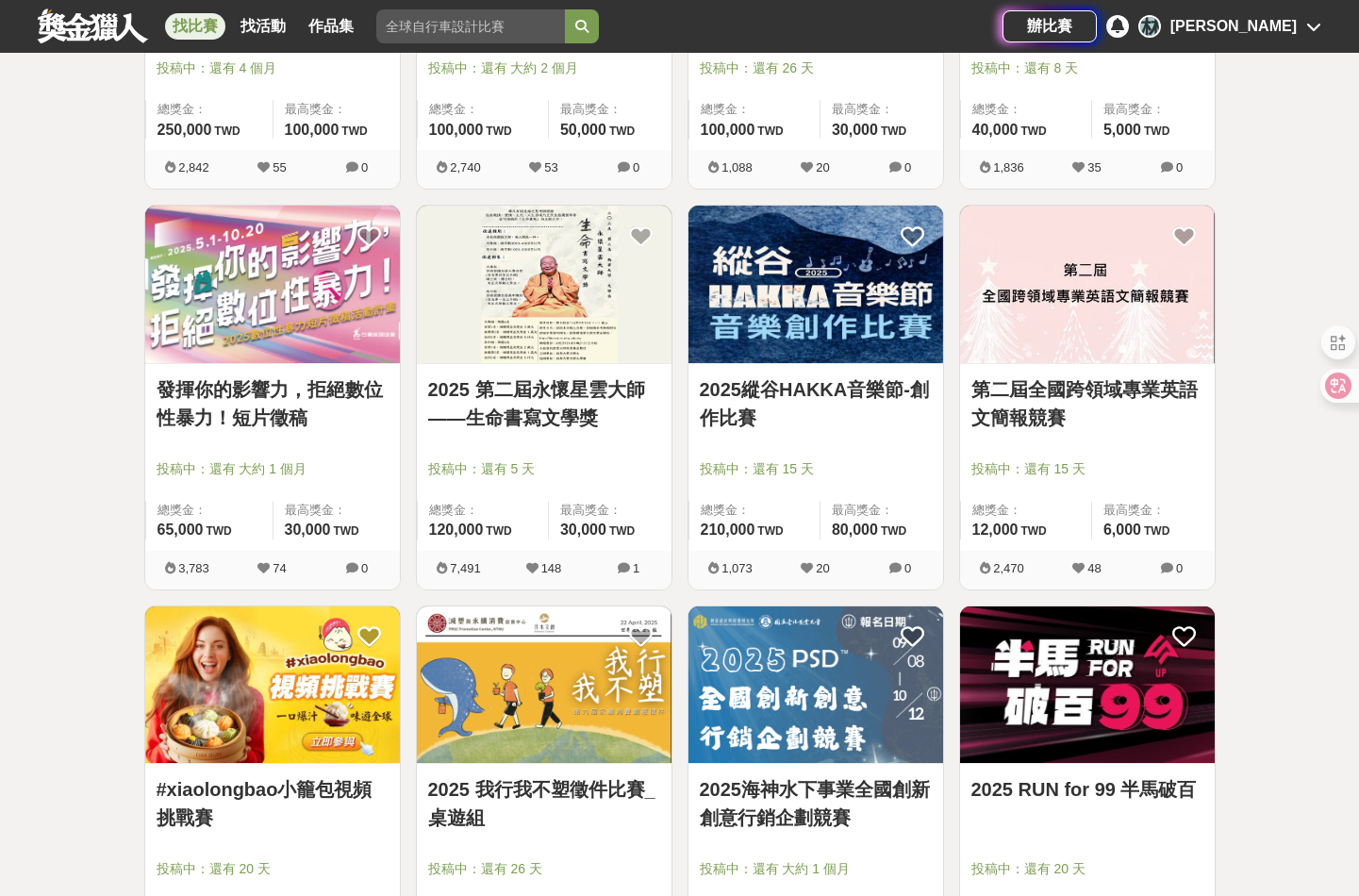
scroll to position [7919, 0]
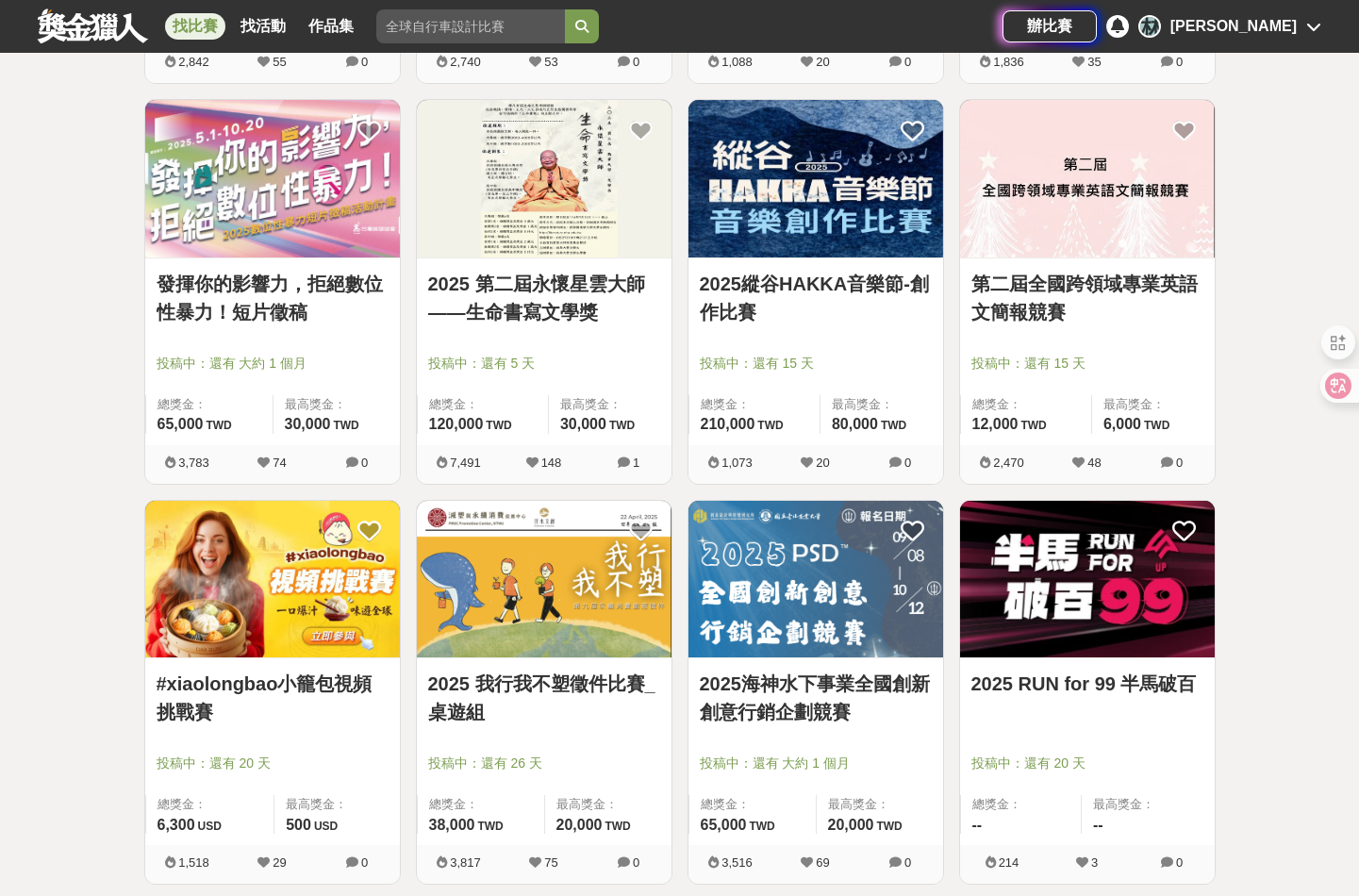
click at [295, 272] on link "發揮你的影響力，拒絕數位性暴力！短片徵稿" at bounding box center [272, 298] width 232 height 57
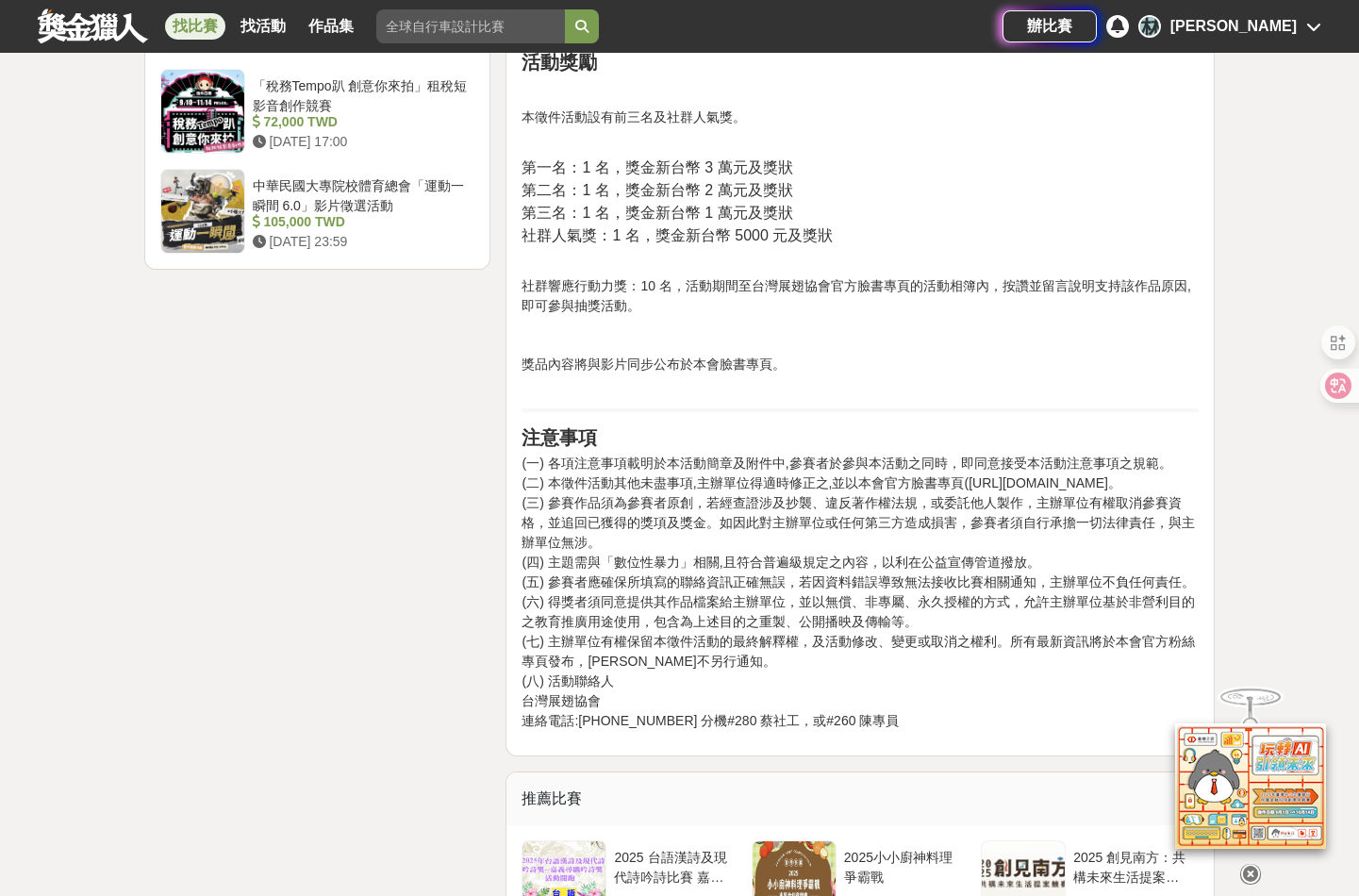
scroll to position [2357, 0]
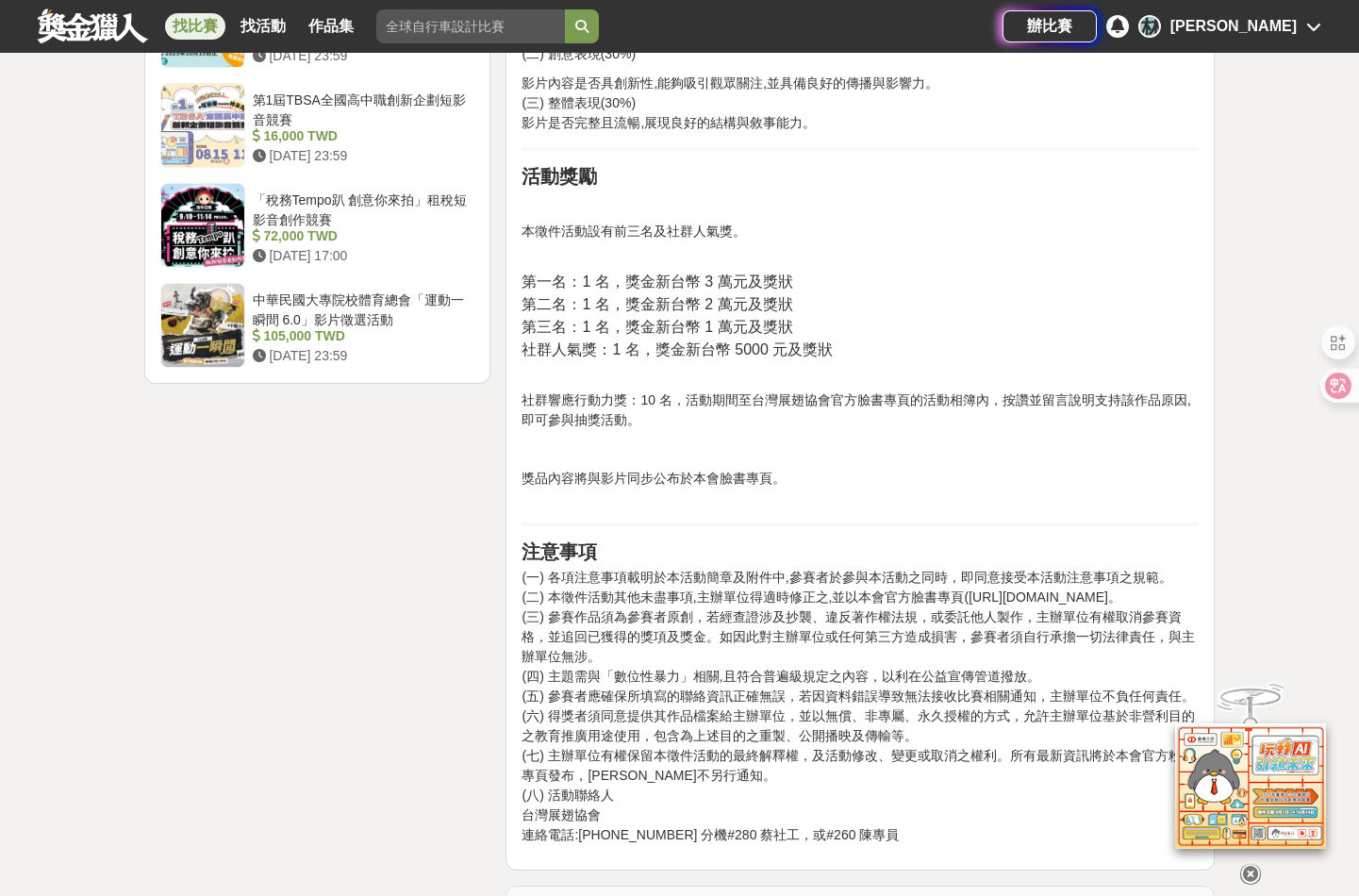
click at [1252, 868] on icon at bounding box center [1250, 874] width 21 height 21
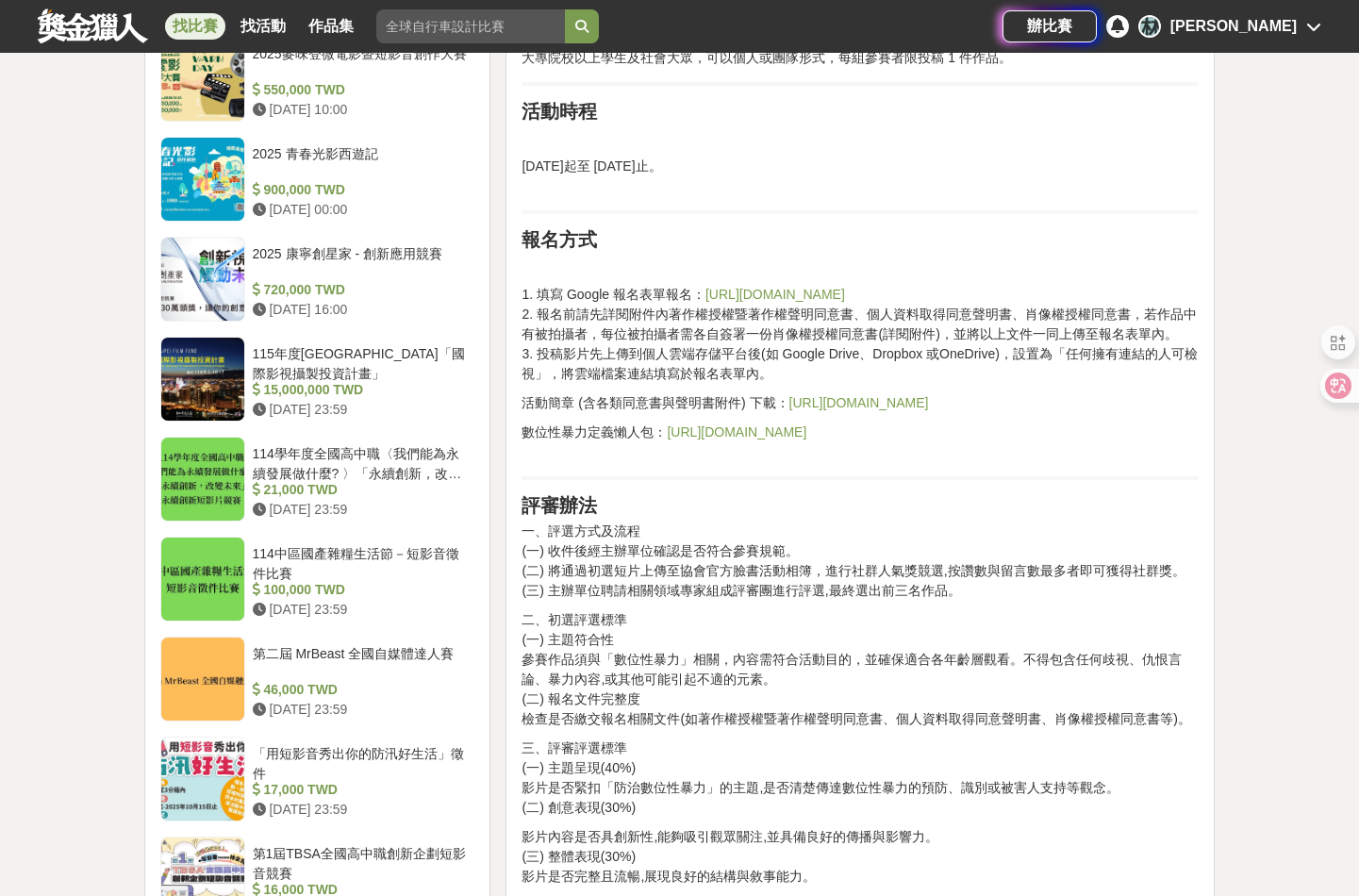
scroll to position [1603, 0]
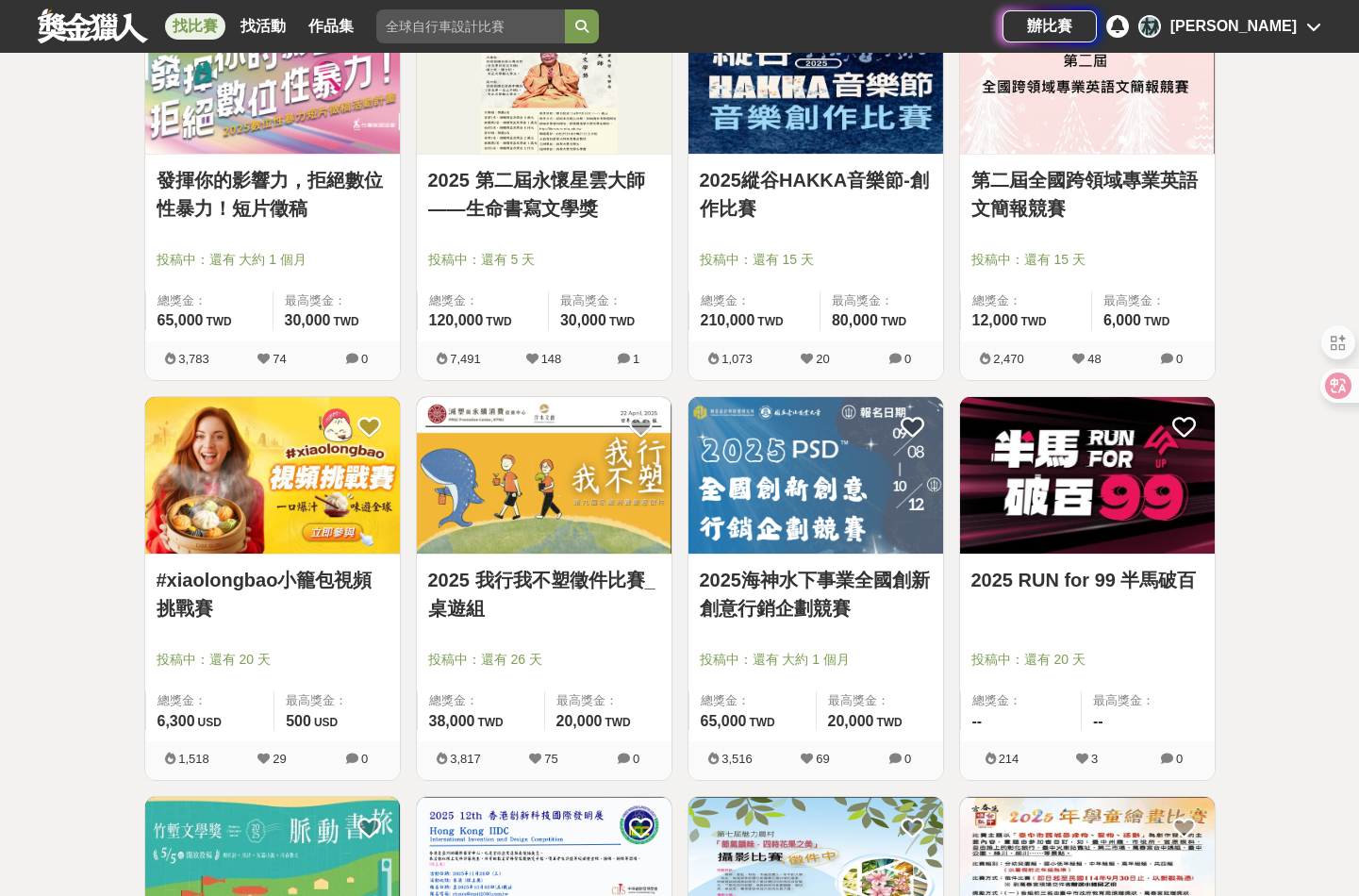
scroll to position [8014, 0]
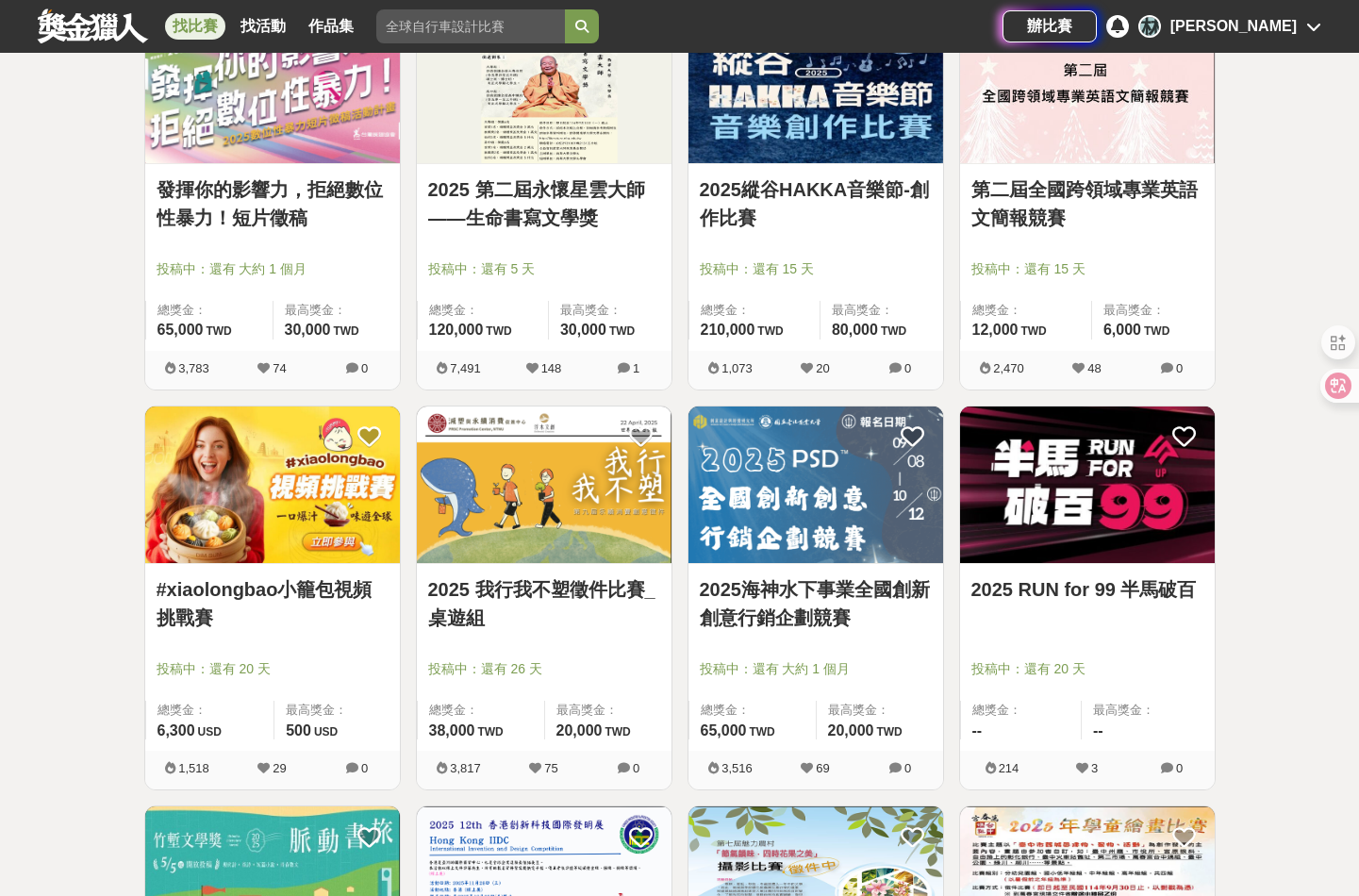
click at [295, 198] on link "發揮你的影響力，拒絕數位性暴力！短片徵稿" at bounding box center [272, 203] width 232 height 57
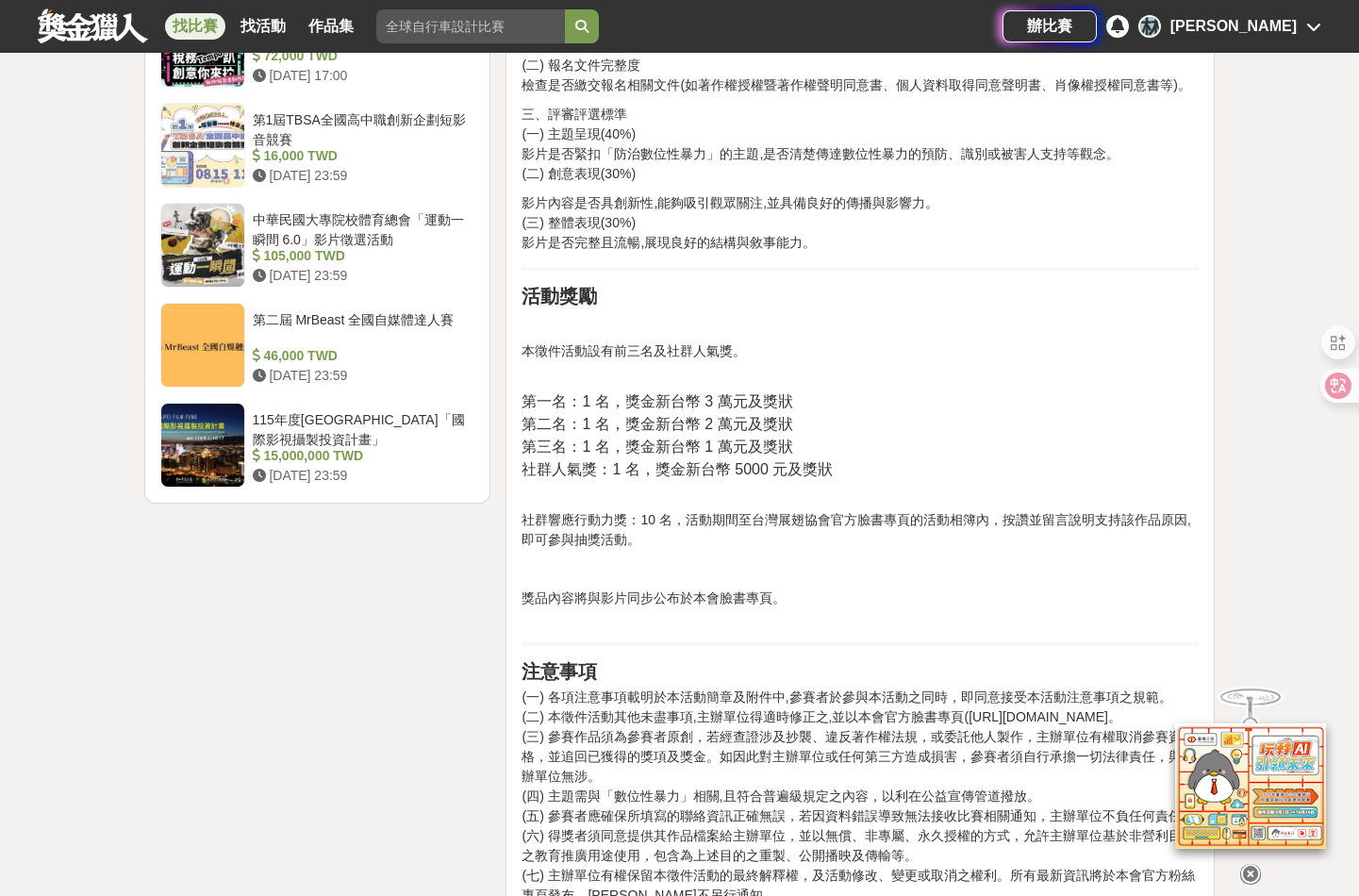
scroll to position [2262, 0]
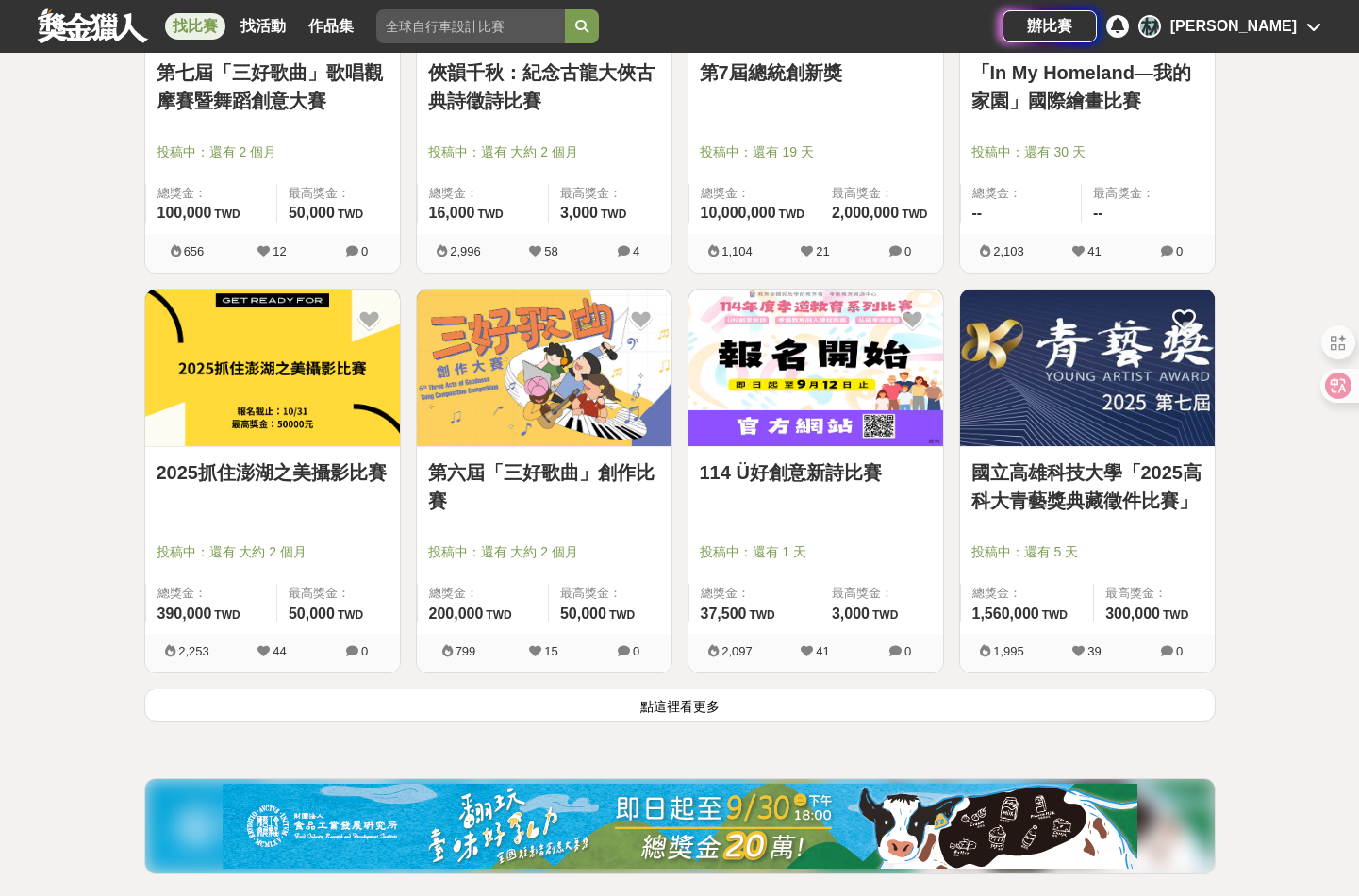
scroll to position [9334, 0]
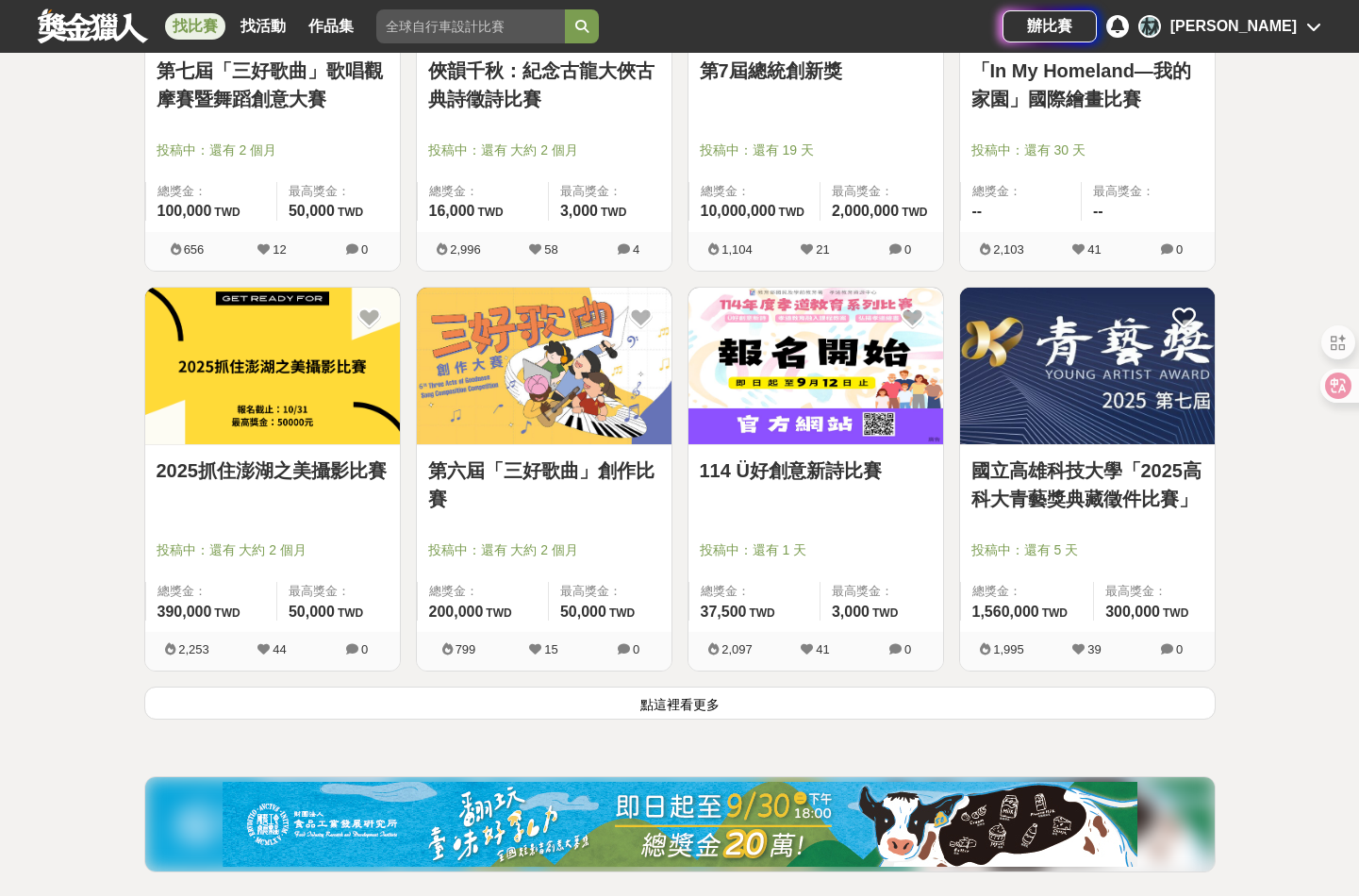
click at [689, 698] on button "點這裡看更多" at bounding box center [680, 702] width 1071 height 33
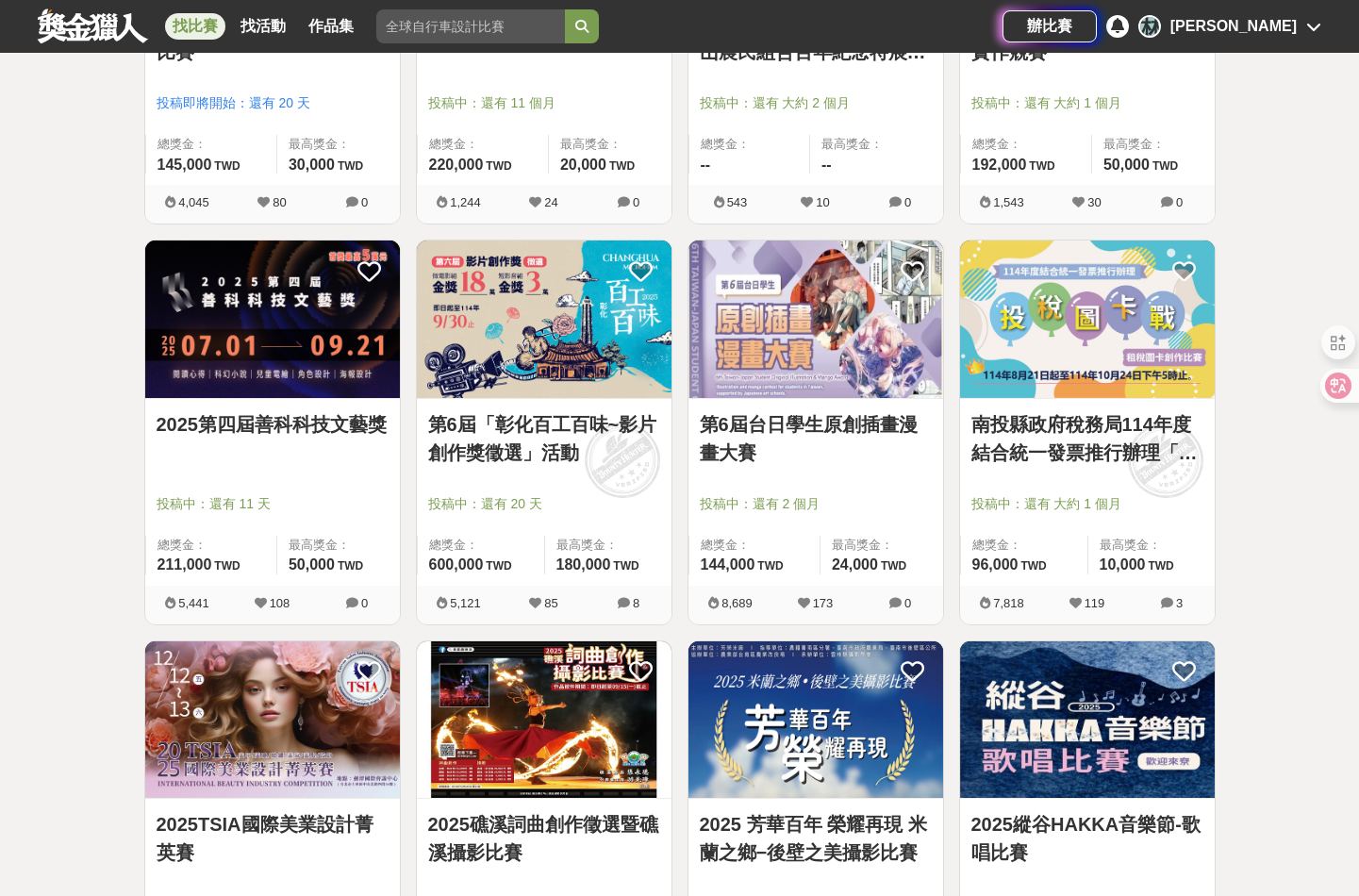
scroll to position [10181, 0]
click at [527, 418] on link "第6屆「彰化百工百味~影片創作獎徵選」活動" at bounding box center [543, 437] width 232 height 57
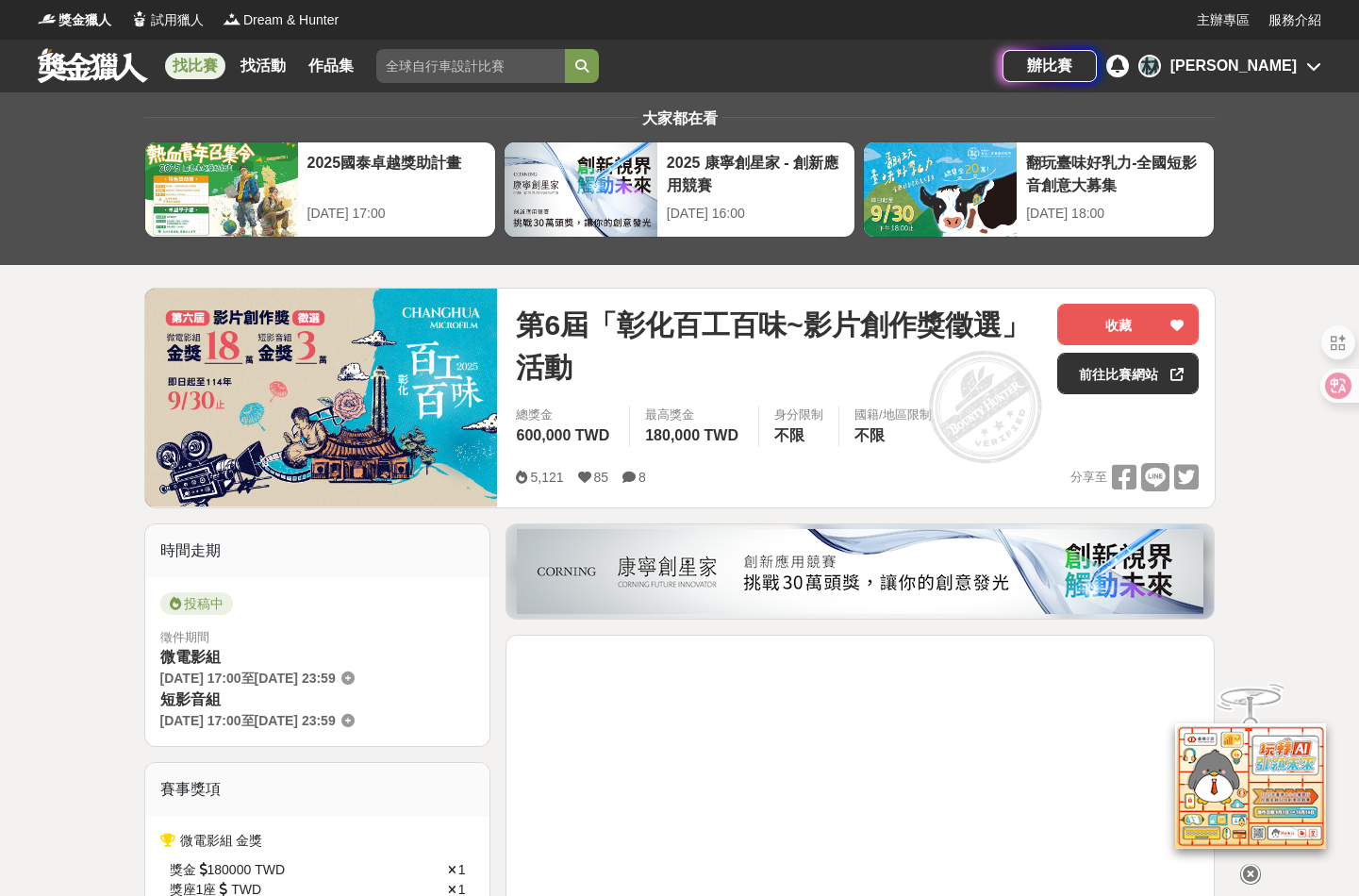
click at [1246, 865] on icon at bounding box center [1250, 874] width 21 height 21
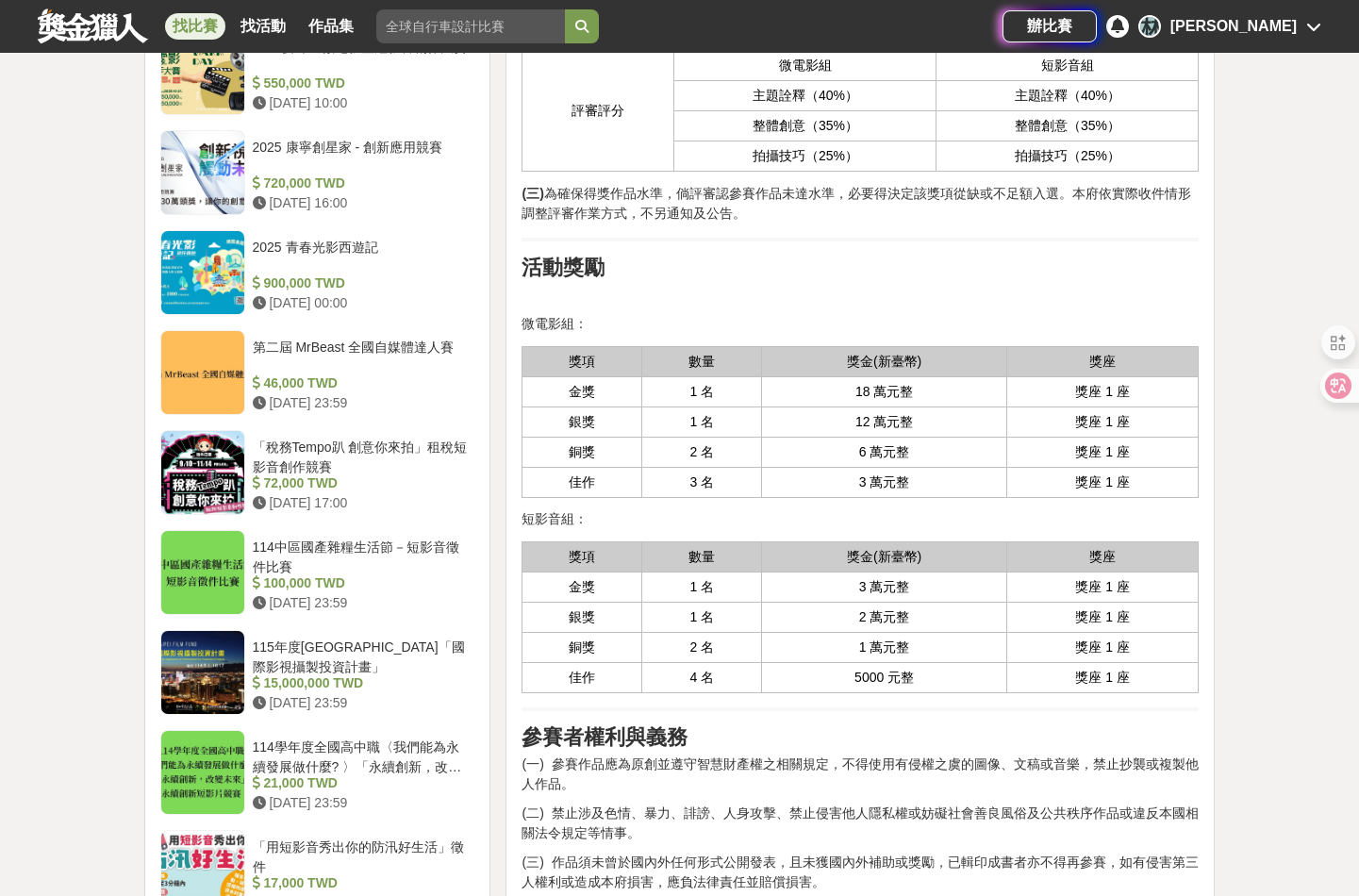
scroll to position [2734, 0]
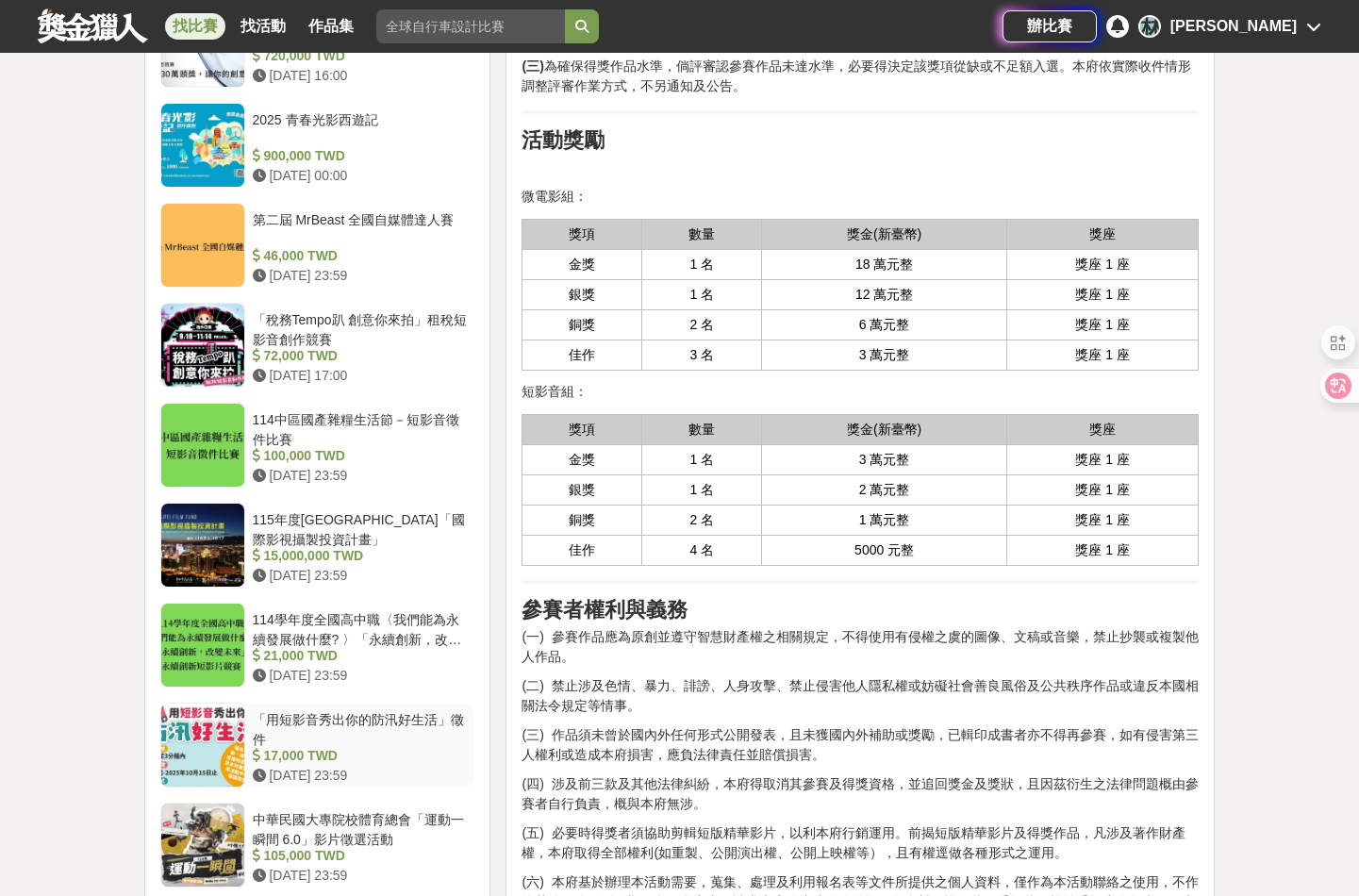
click at [334, 715] on div "「用短影音秀出你的防汛好生活」徵件" at bounding box center [360, 728] width 215 height 36
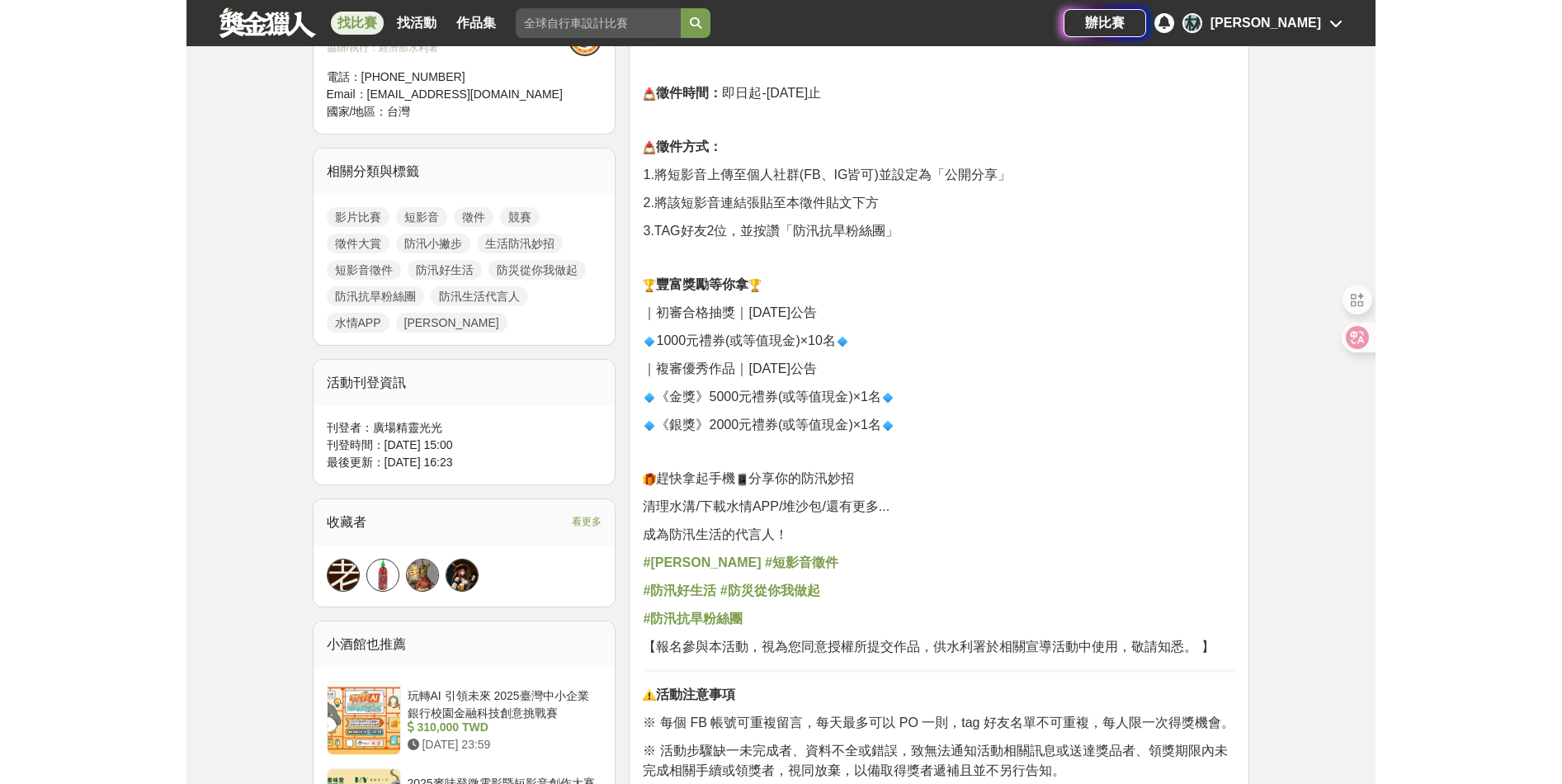
scroll to position [600, 0]
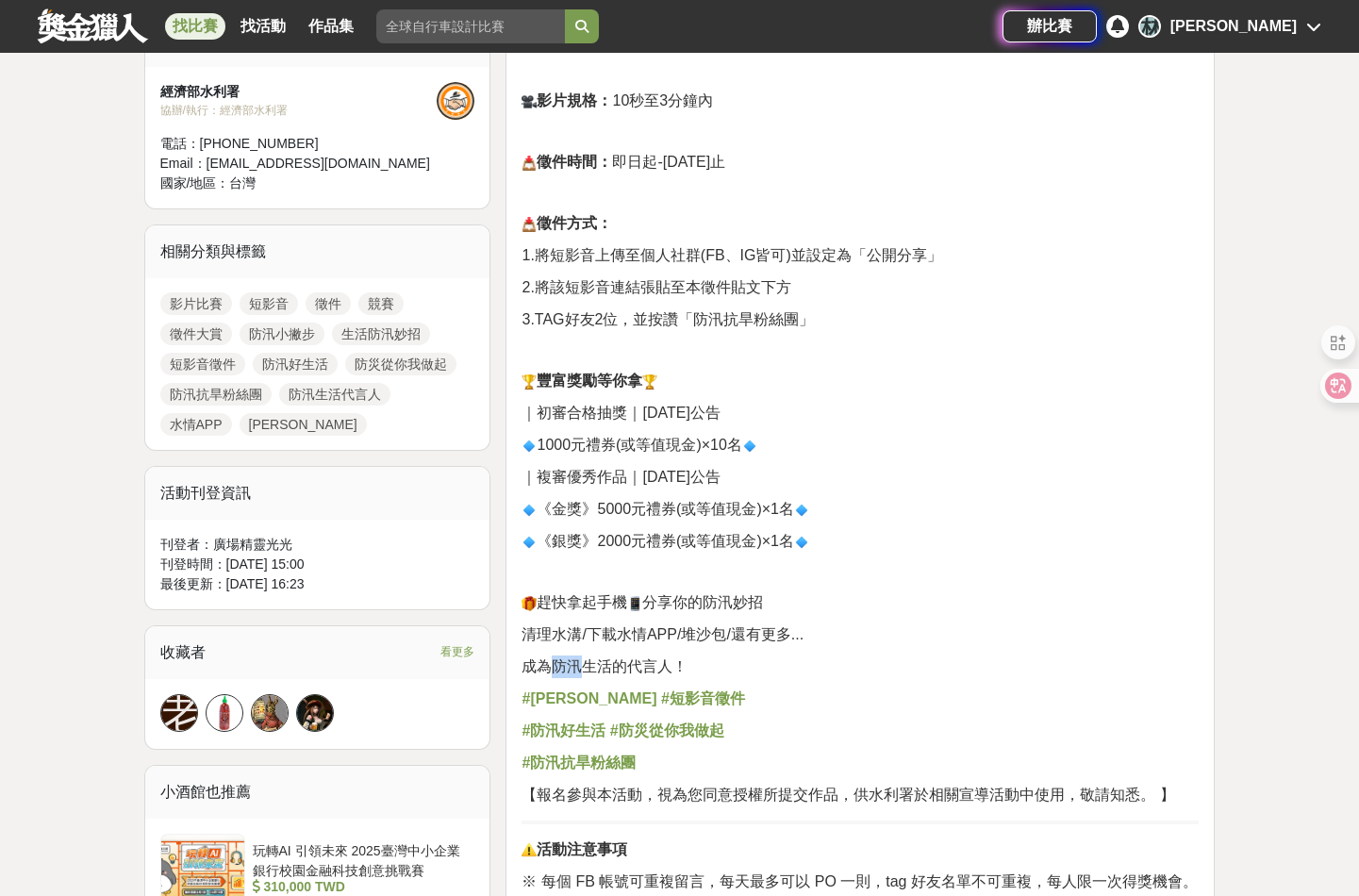
drag, startPoint x: 550, startPoint y: 661, endPoint x: 589, endPoint y: 662, distance: 39.0
click at [589, 662] on span "成為防汛生活的代言人！" at bounding box center [604, 666] width 166 height 16
drag, startPoint x: 589, startPoint y: 662, endPoint x: 571, endPoint y: 668, distance: 19.0
copy span "防汛"
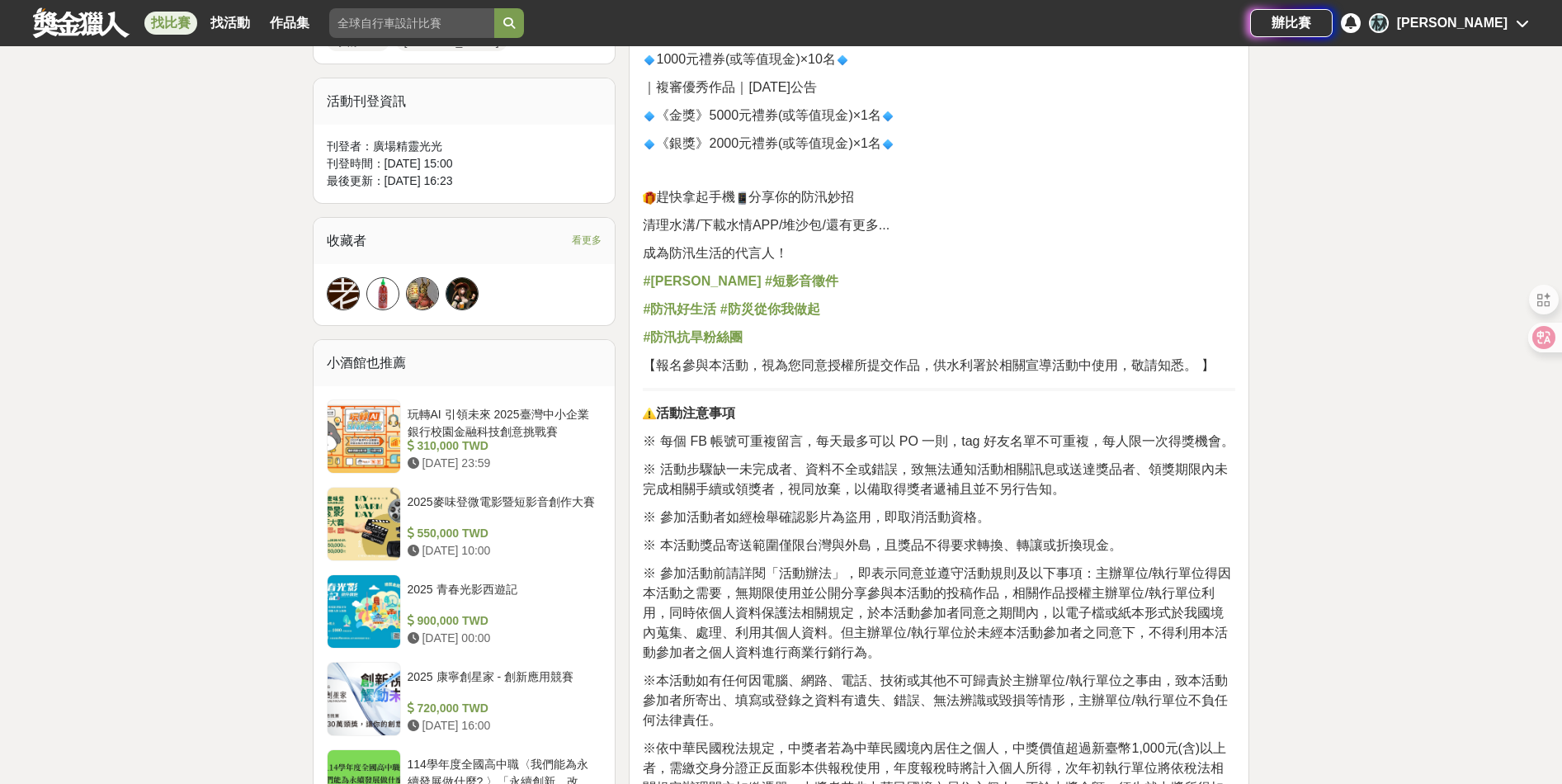
scroll to position [1013, 0]
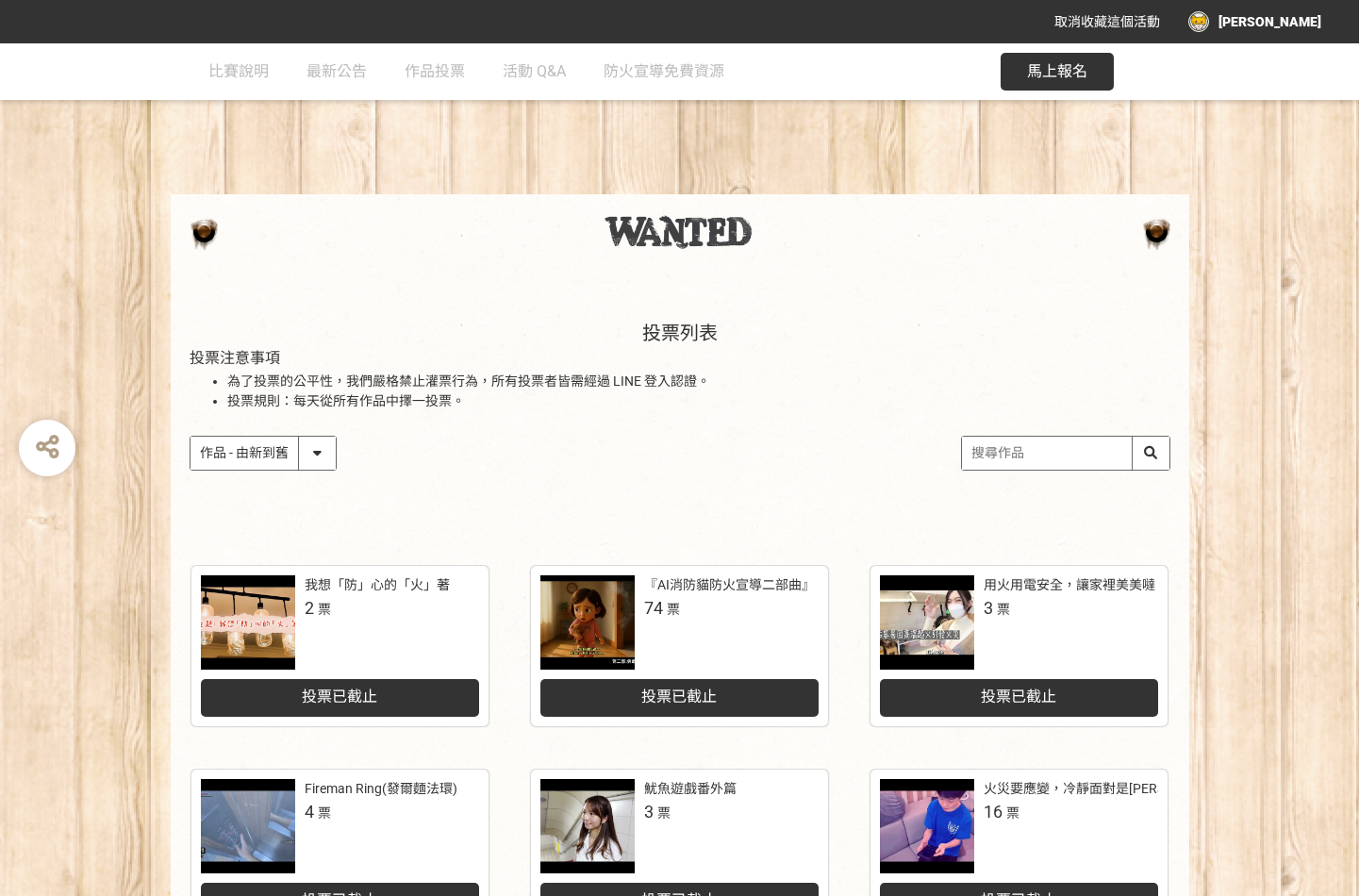
click at [327, 458] on select "作品 - 由新到舊 作品 - 由舊到新 票數 - 由多到少 票數 - 由少到多" at bounding box center [262, 452] width 145 height 33
click at [190, 436] on select "作品 - 由新到舊 作品 - 由舊到新 票數 - 由多到少 票數 - 由少到多" at bounding box center [262, 452] width 145 height 33
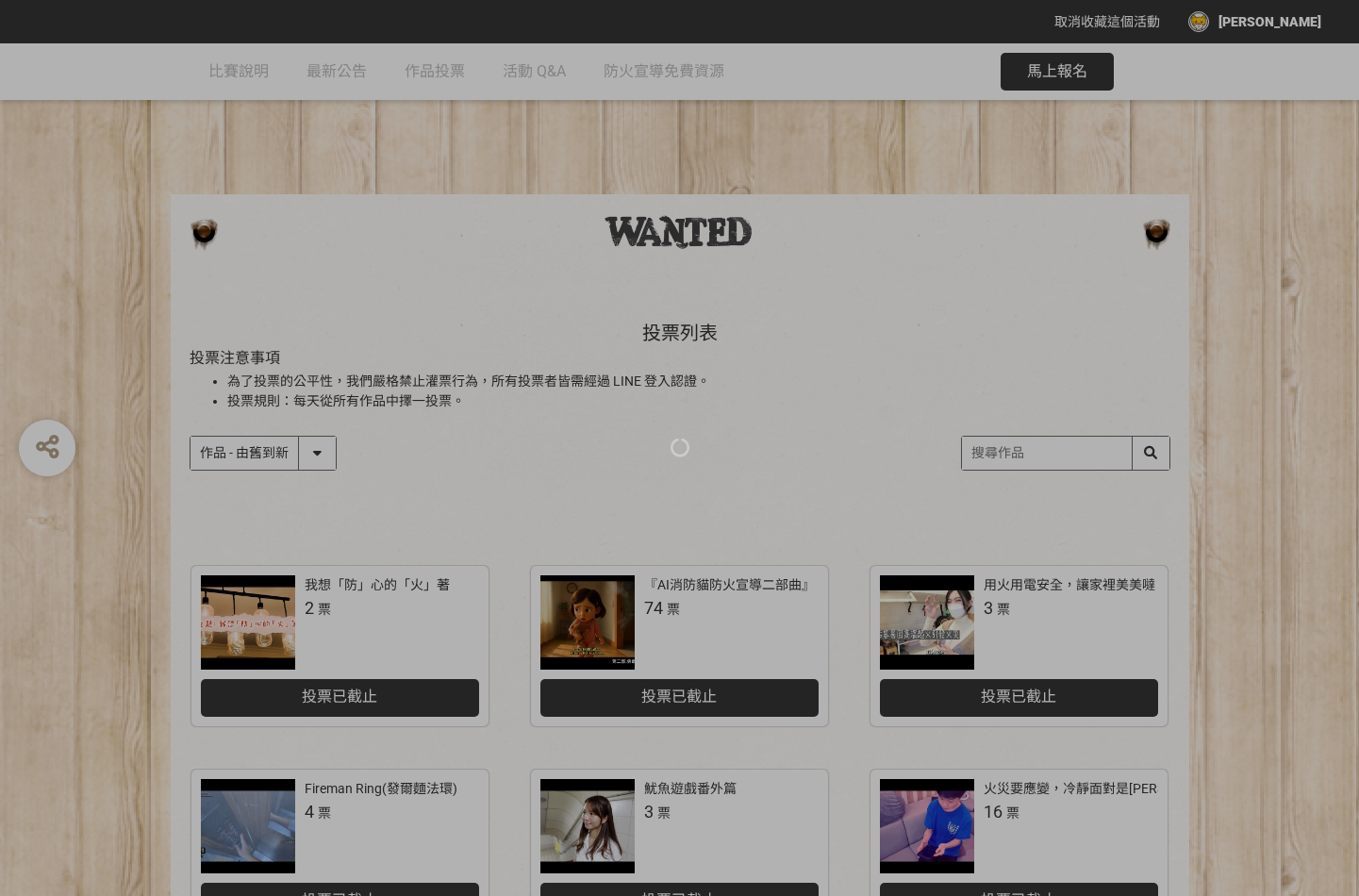
click at [305, 513] on div at bounding box center [680, 448] width 1359 height 896
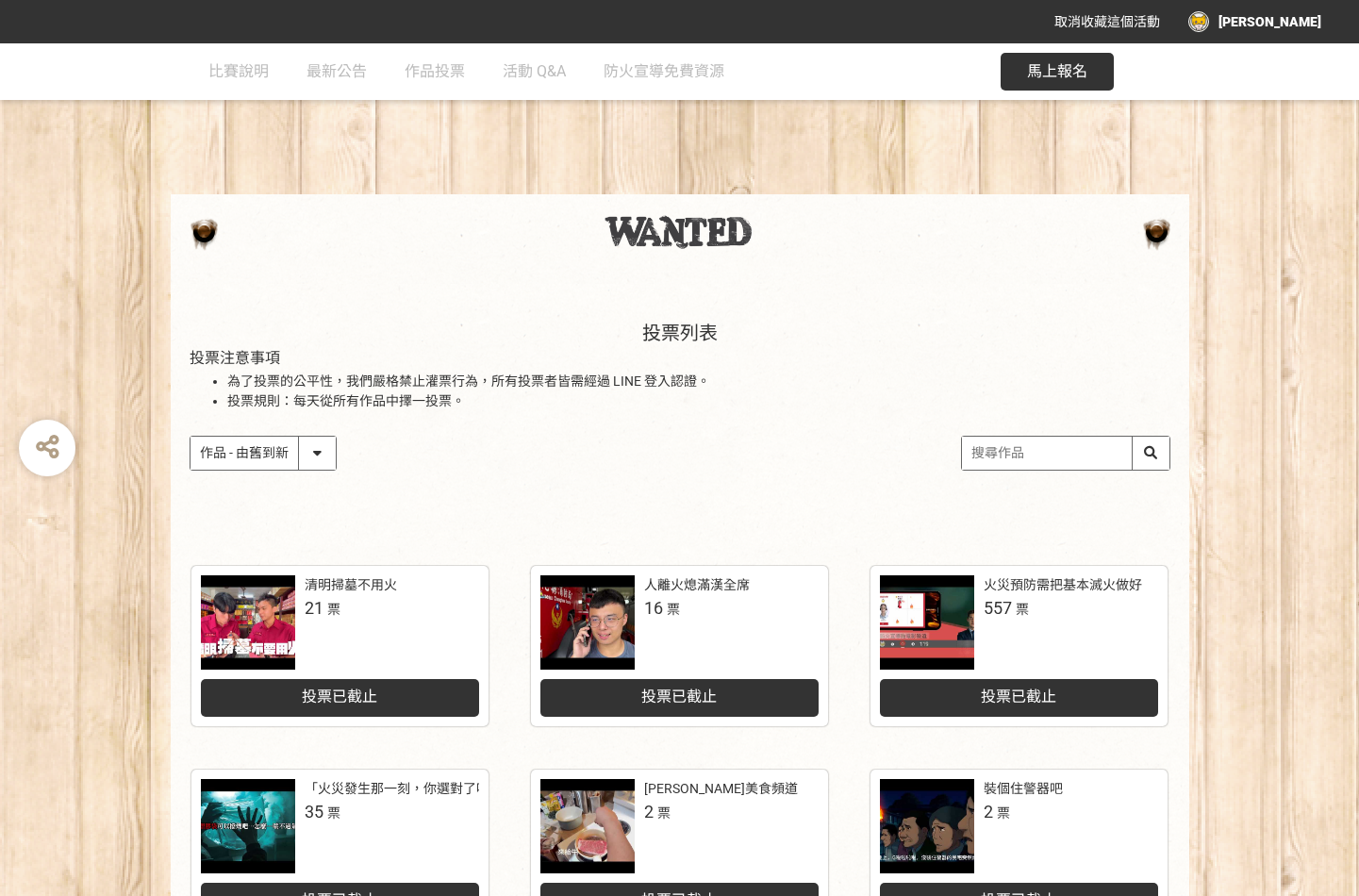
click at [318, 449] on select "作品 - 由新到舊 作品 - 由舊到新 票數 - 由多到少 票數 - 由少到多" at bounding box center [262, 452] width 145 height 33
select select "vote"
click at [190, 436] on select "作品 - 由新到舊 作品 - 由舊到新 票數 - 由多到少 票數 - 由少到多" at bounding box center [262, 452] width 145 height 33
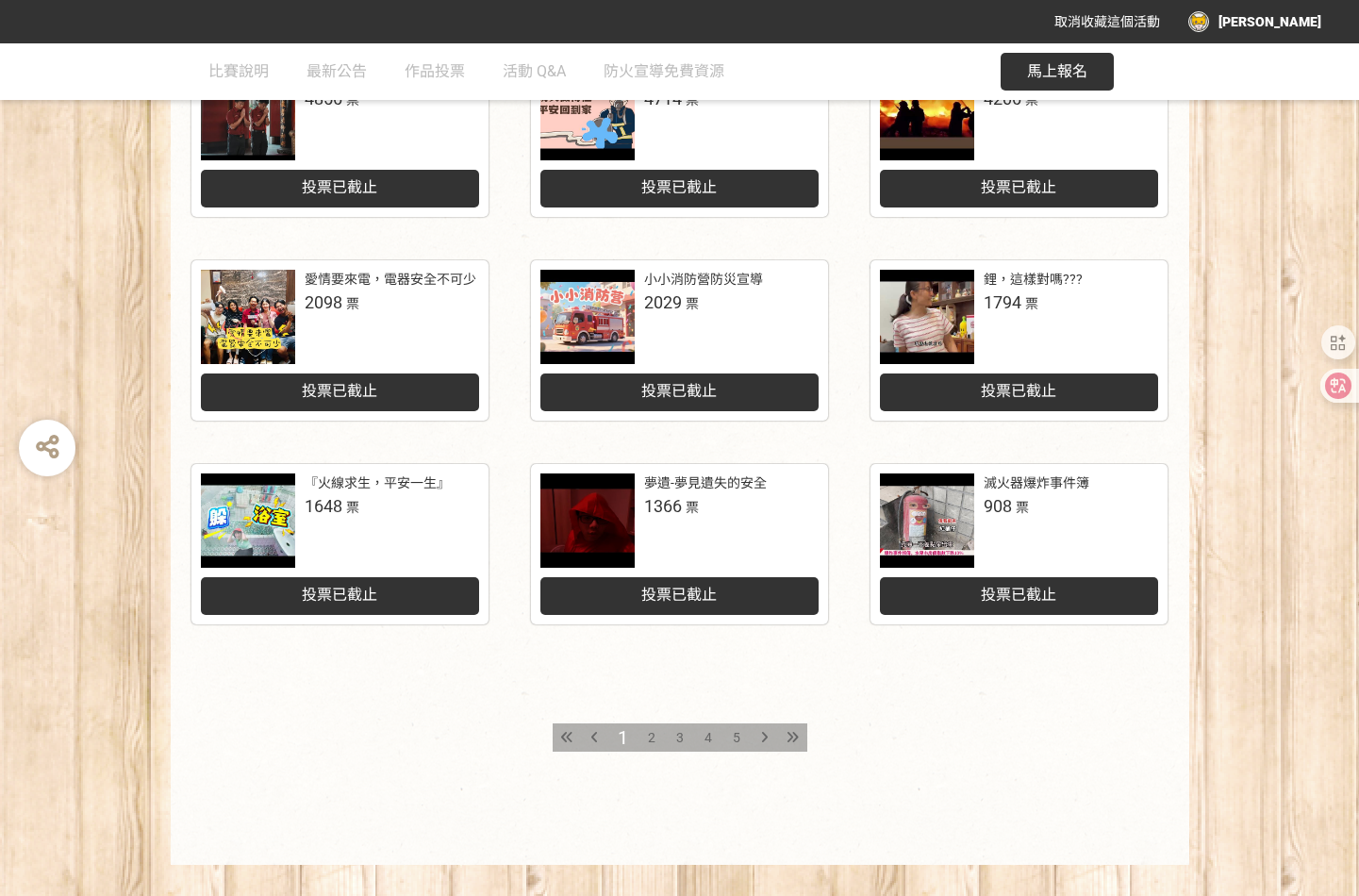
scroll to position [744, 0]
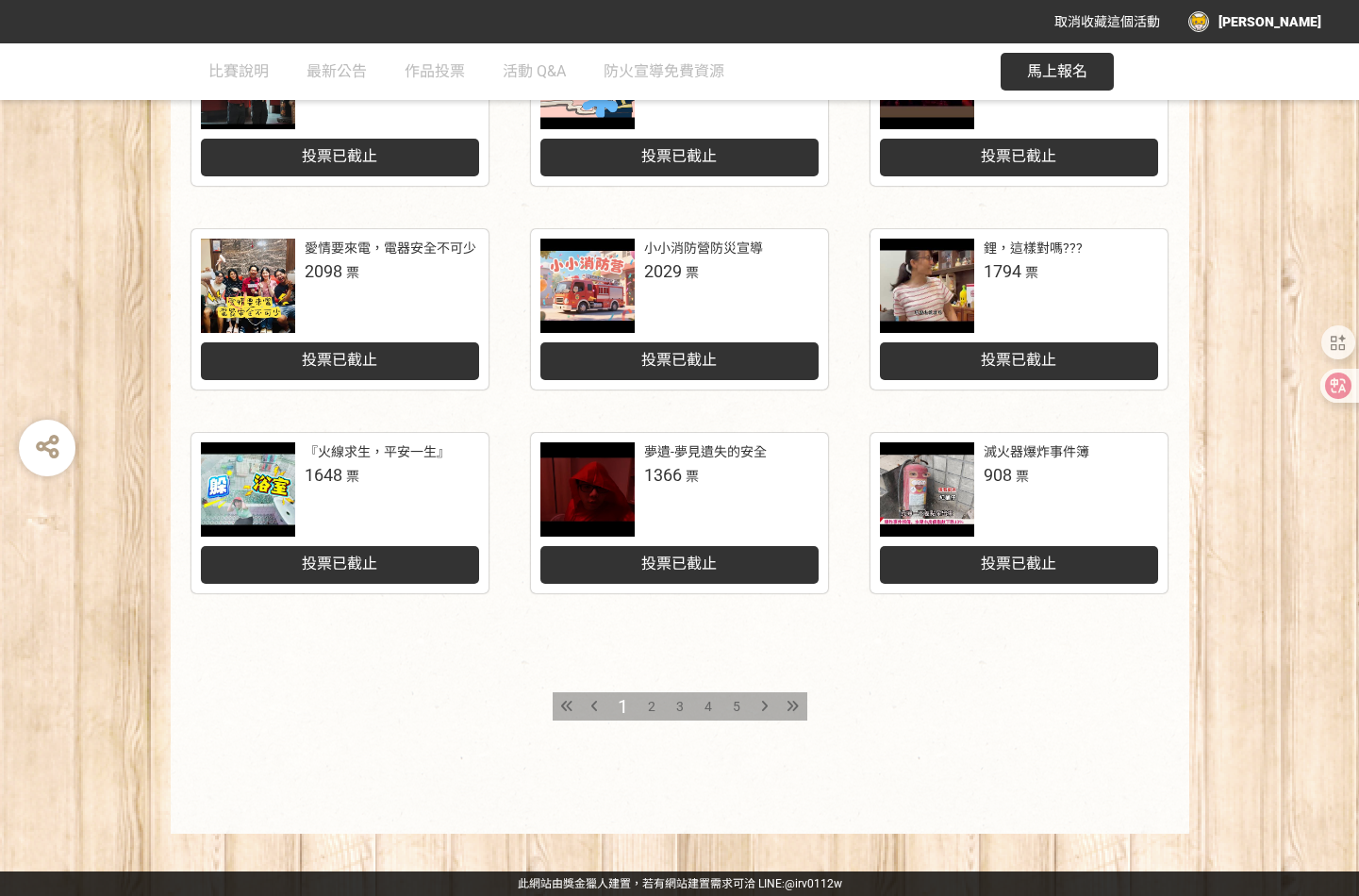
click at [644, 707] on div "2" at bounding box center [652, 706] width 28 height 28
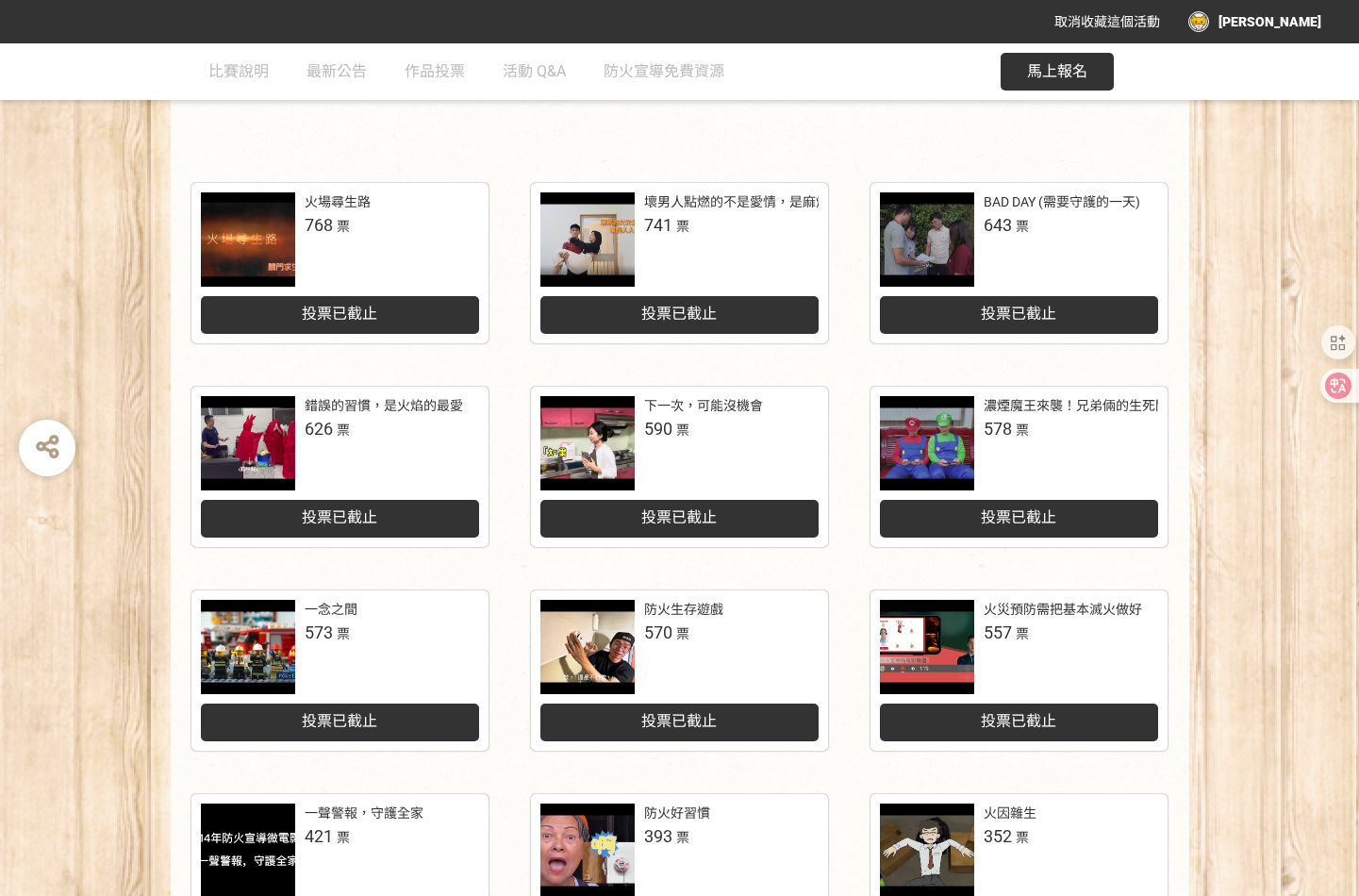
scroll to position [367, 0]
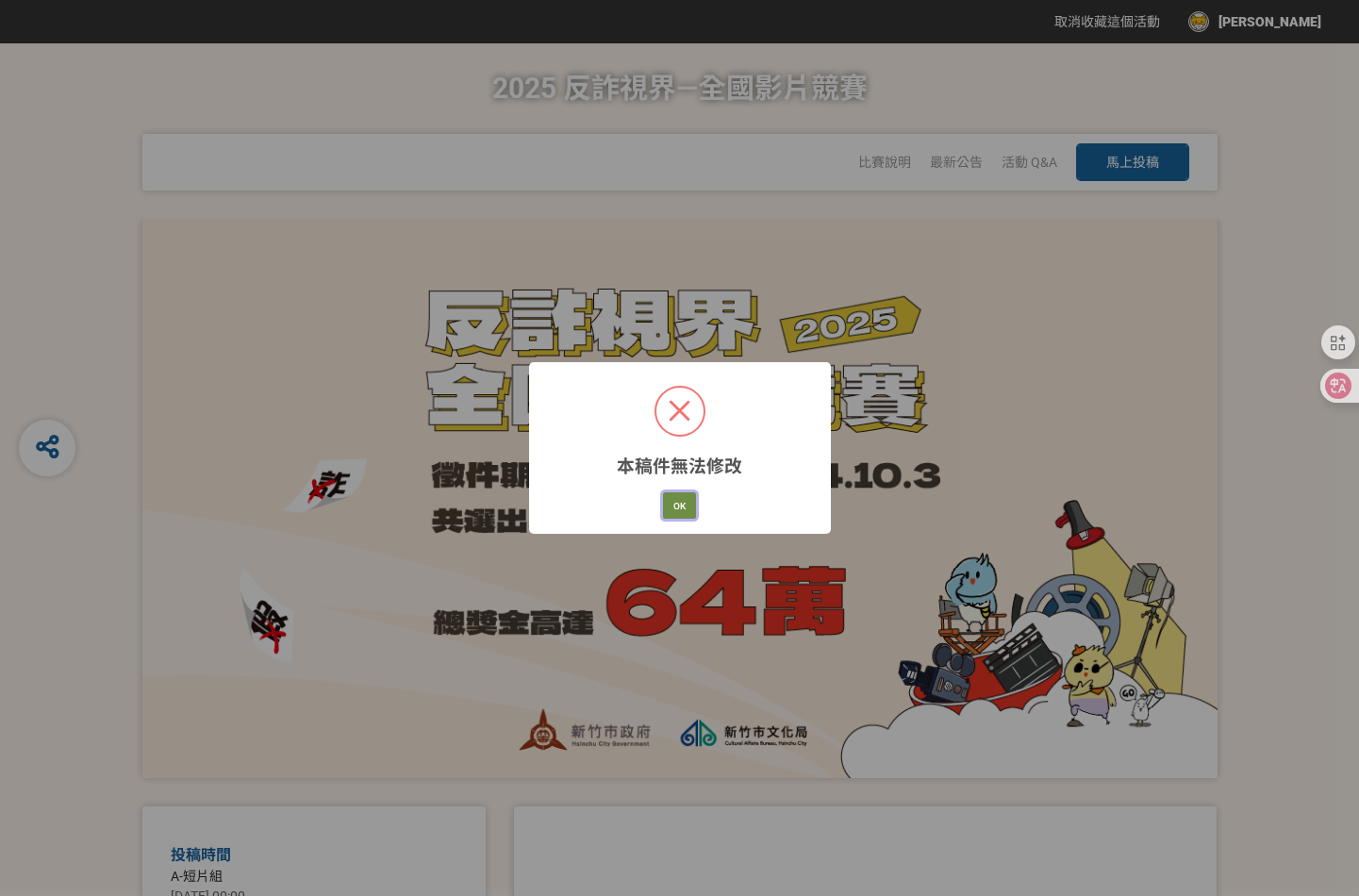
click at [671, 506] on button "OK" at bounding box center [679, 505] width 33 height 26
